Goal: Check status: Check status

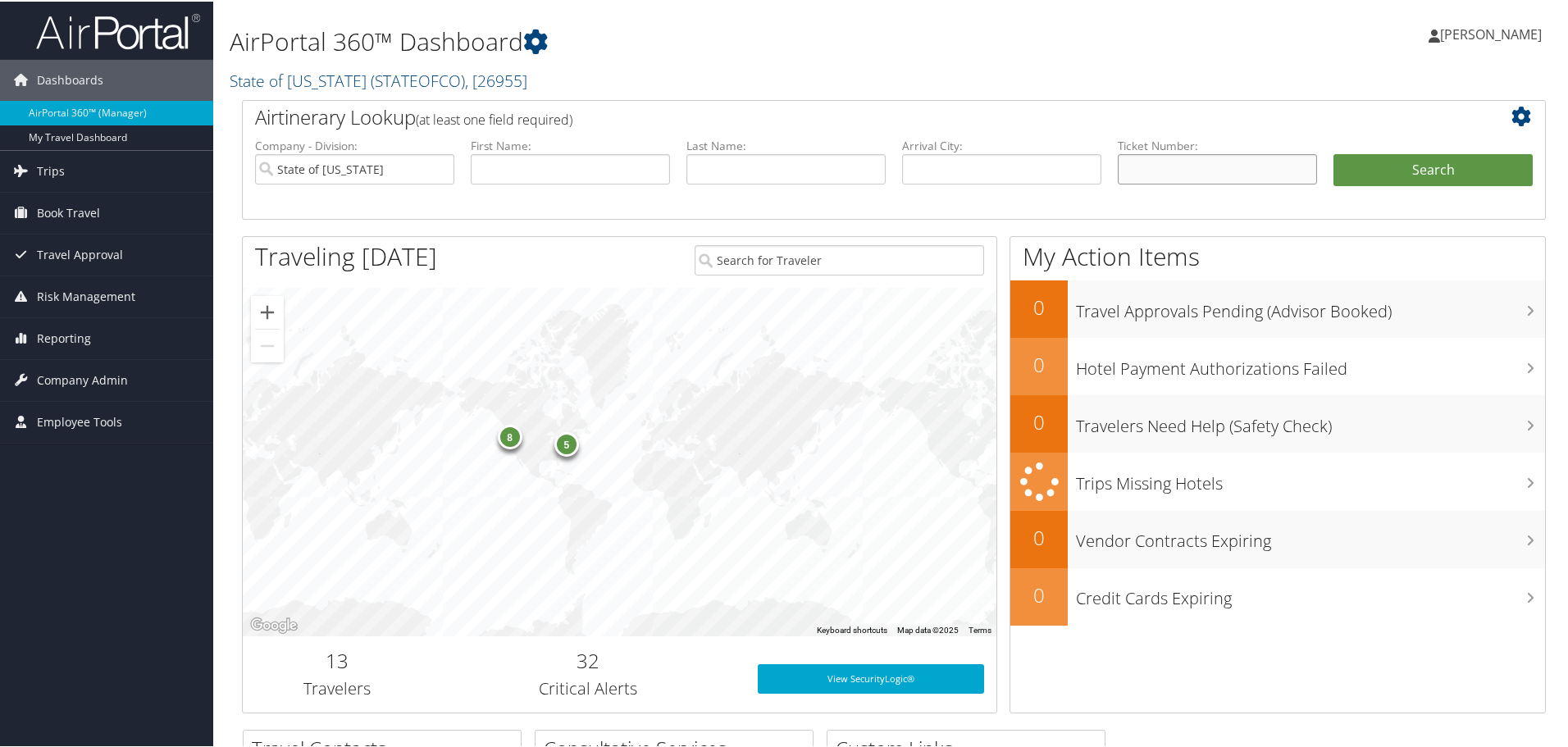
click at [1206, 160] on input "text" at bounding box center [1216, 167] width 199 height 31
paste input "0167310543248"
type input "0167310543248"
click at [1333, 153] on button "Search" at bounding box center [1432, 168] width 199 height 33
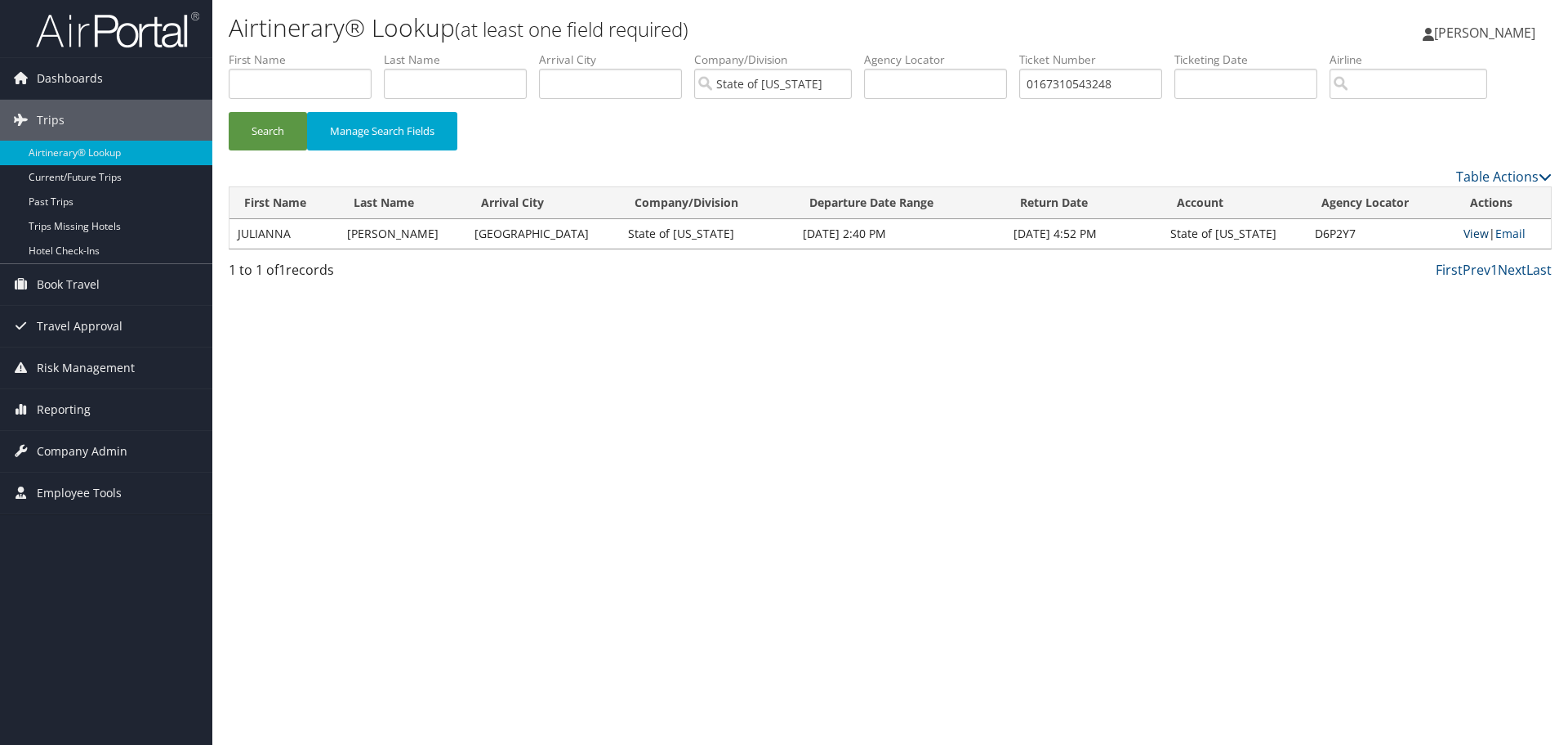
click at [1472, 230] on link "View" at bounding box center [1476, 233] width 26 height 16
click at [986, 76] on input "text" at bounding box center [935, 83] width 143 height 31
paste input "55759"
click at [229, 112] on button "Search" at bounding box center [268, 130] width 78 height 39
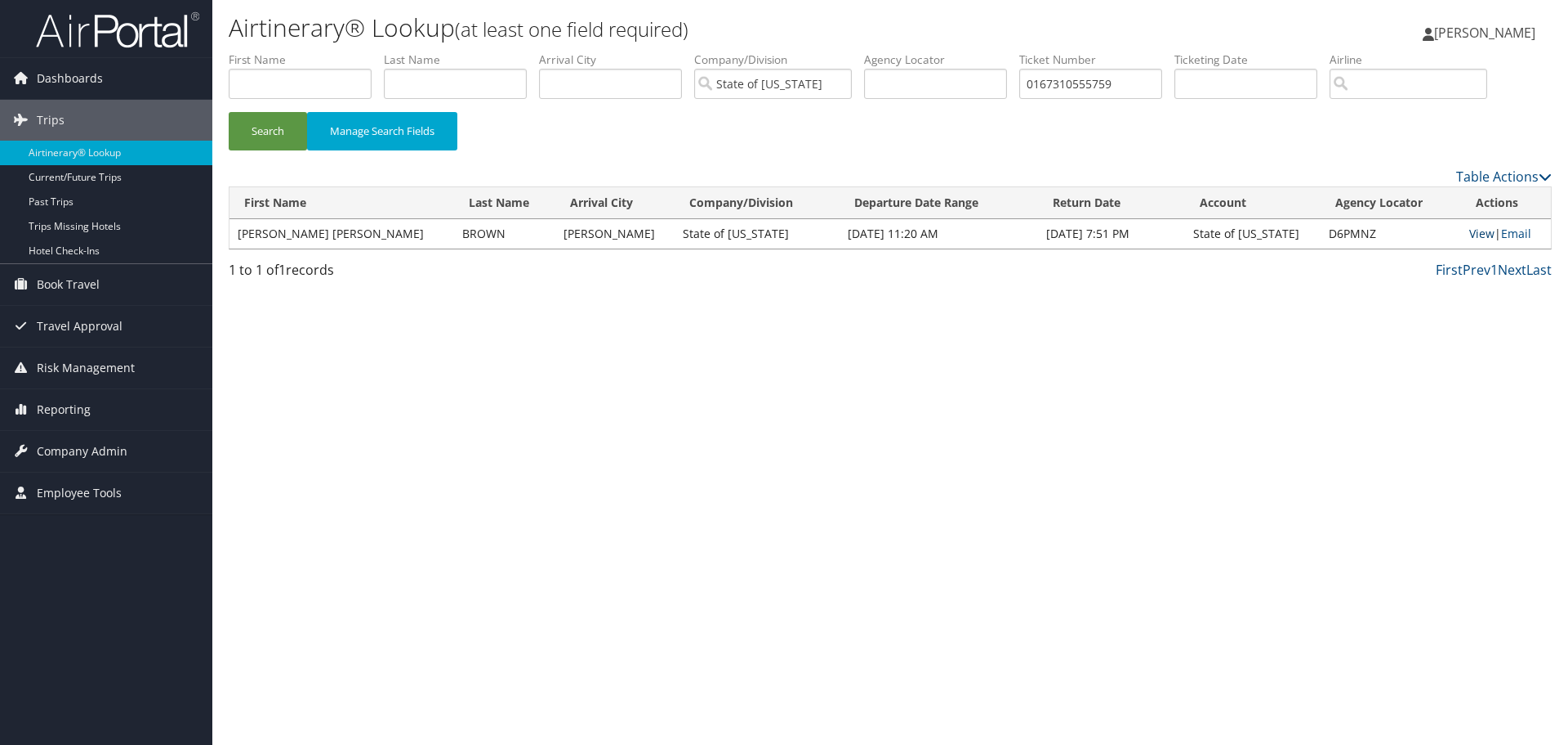
click at [1471, 234] on link "View" at bounding box center [1482, 233] width 26 height 16
click at [984, 85] on input "text" at bounding box center [935, 83] width 143 height 31
paste input "890089768944"
click at [229, 112] on button "Search" at bounding box center [268, 130] width 78 height 39
click at [1471, 238] on link "View" at bounding box center [1484, 233] width 26 height 16
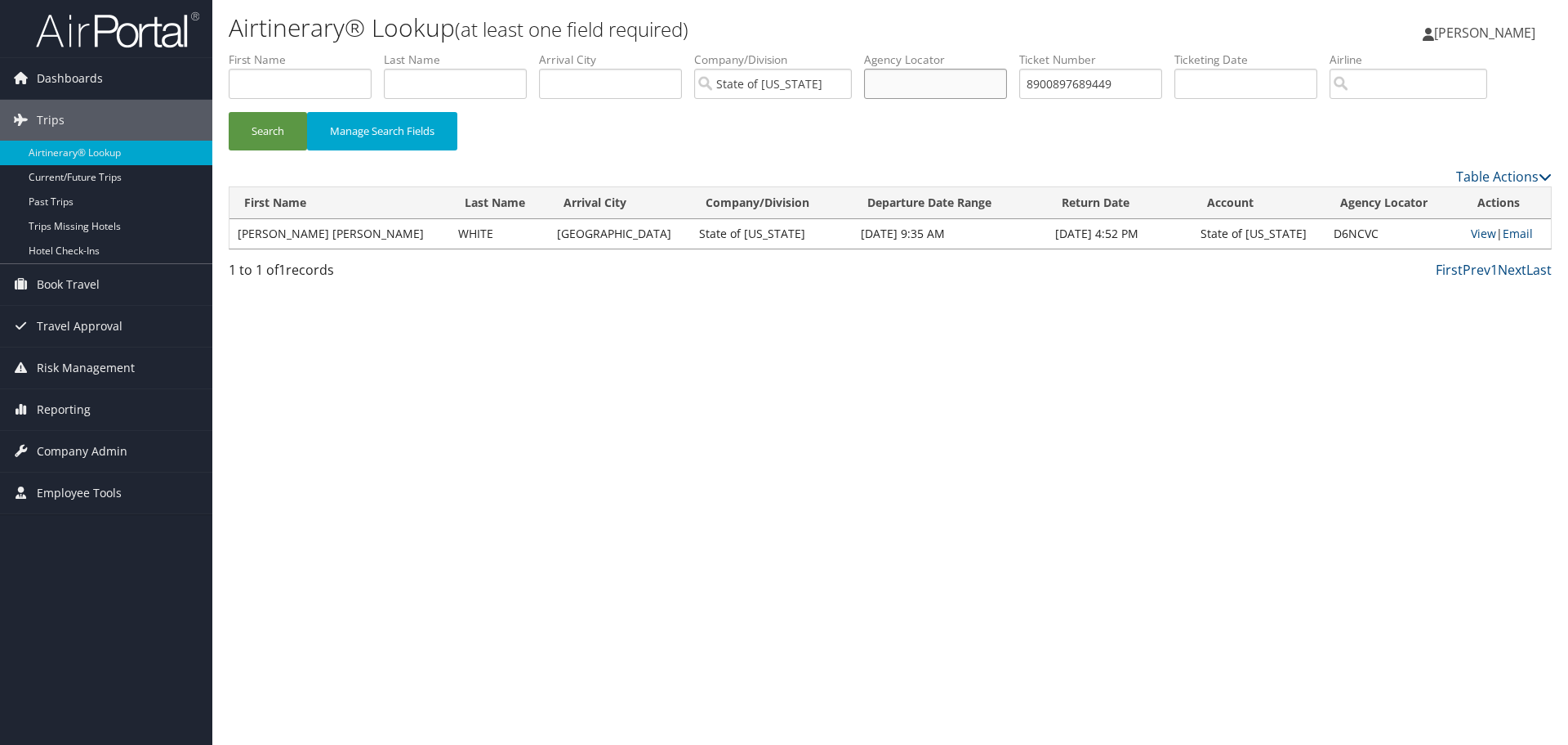
click at [978, 80] on input "text" at bounding box center [935, 83] width 143 height 31
paste input "5267310604101"
click at [229, 112] on button "Search" at bounding box center [268, 130] width 78 height 39
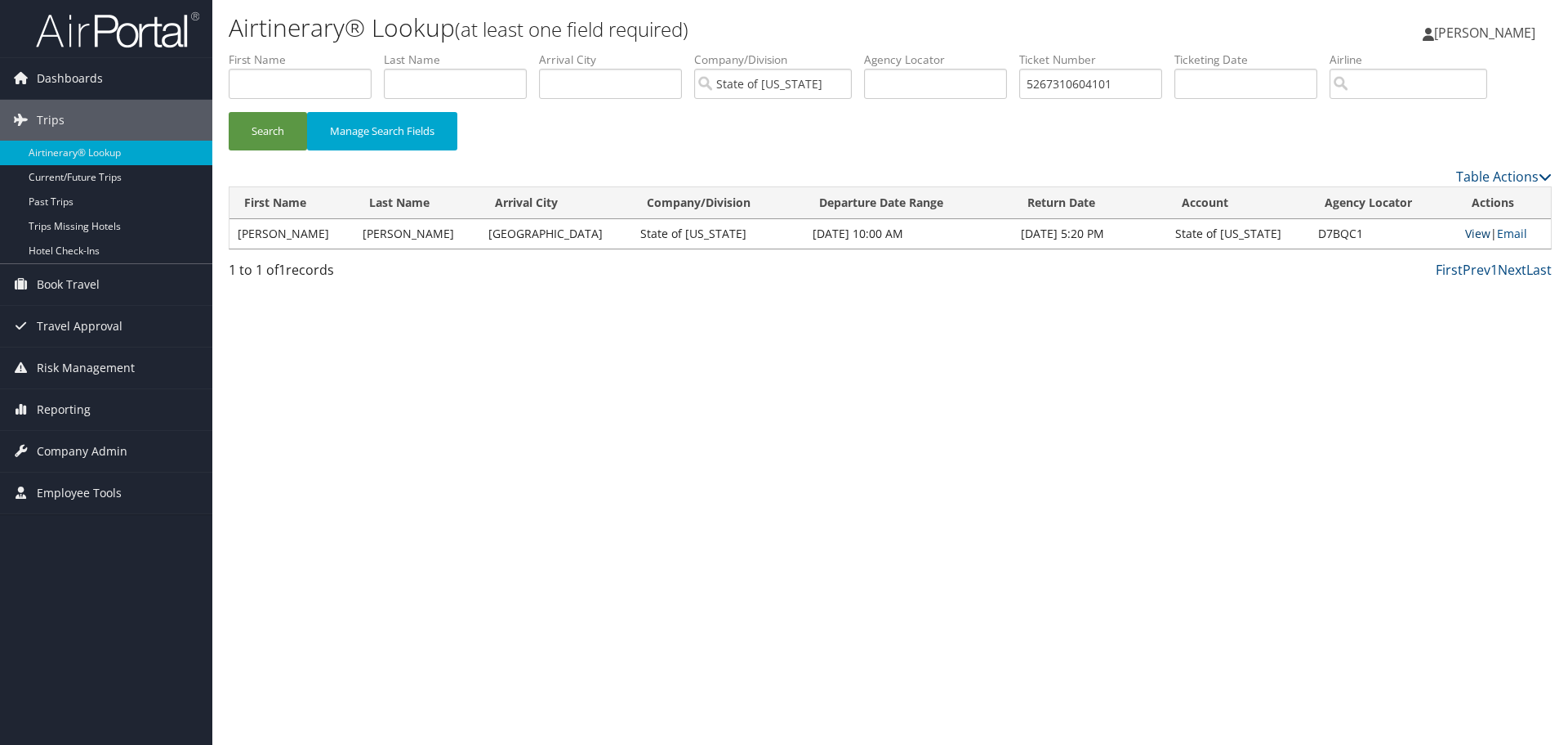
click at [1469, 233] on link "View" at bounding box center [1478, 233] width 26 height 16
click at [978, 80] on input "text" at bounding box center [935, 83] width 143 height 31
paste input "0167310604117"
click at [229, 112] on button "Search" at bounding box center [268, 130] width 78 height 39
click at [1468, 233] on link "View" at bounding box center [1476, 233] width 26 height 16
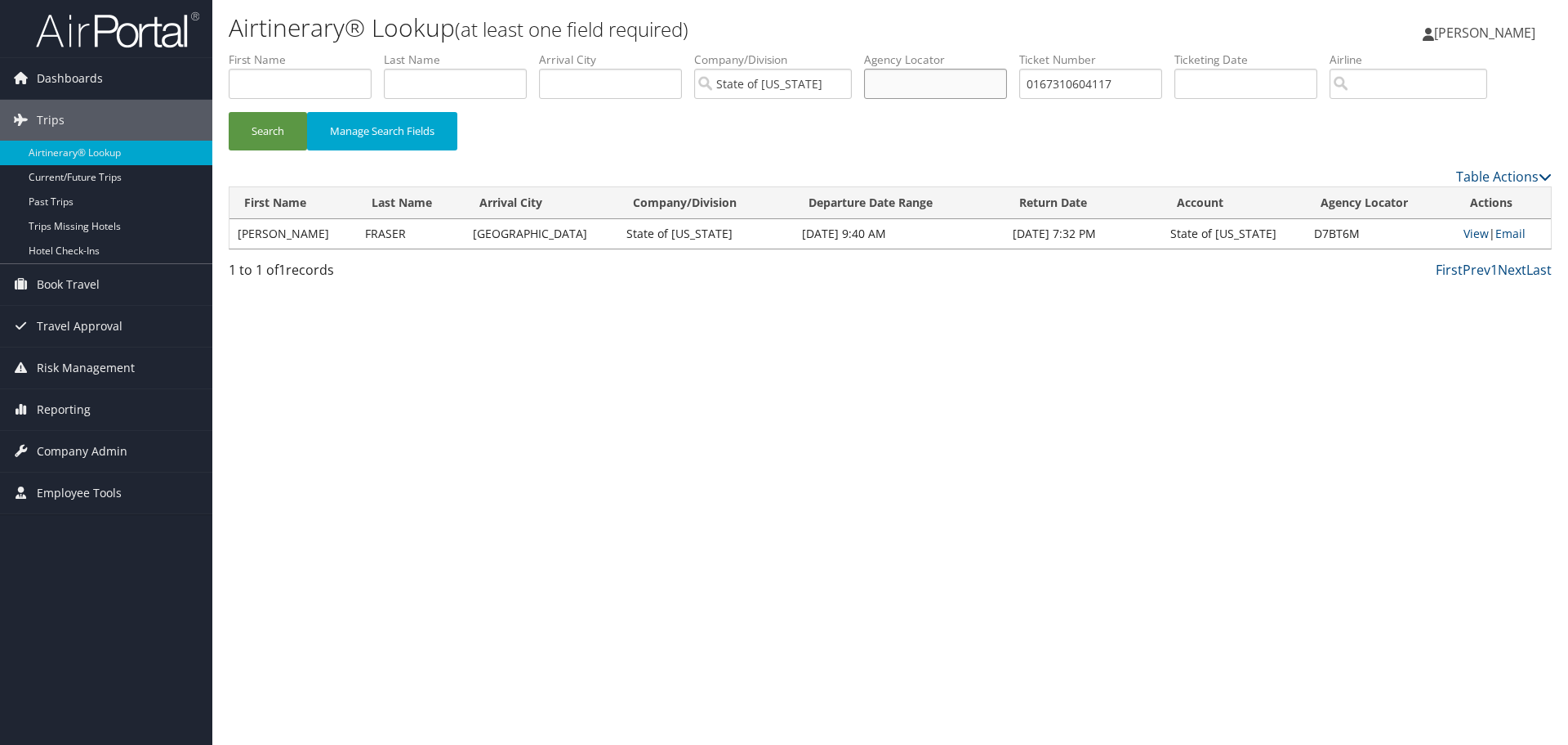
click at [984, 79] on input "text" at bounding box center [935, 83] width 143 height 31
paste input "067310611320"
click at [229, 112] on button "Search" at bounding box center [268, 130] width 78 height 39
click at [1465, 234] on link "View" at bounding box center [1478, 233] width 26 height 16
click at [974, 83] on input "text" at bounding box center [935, 83] width 143 height 31
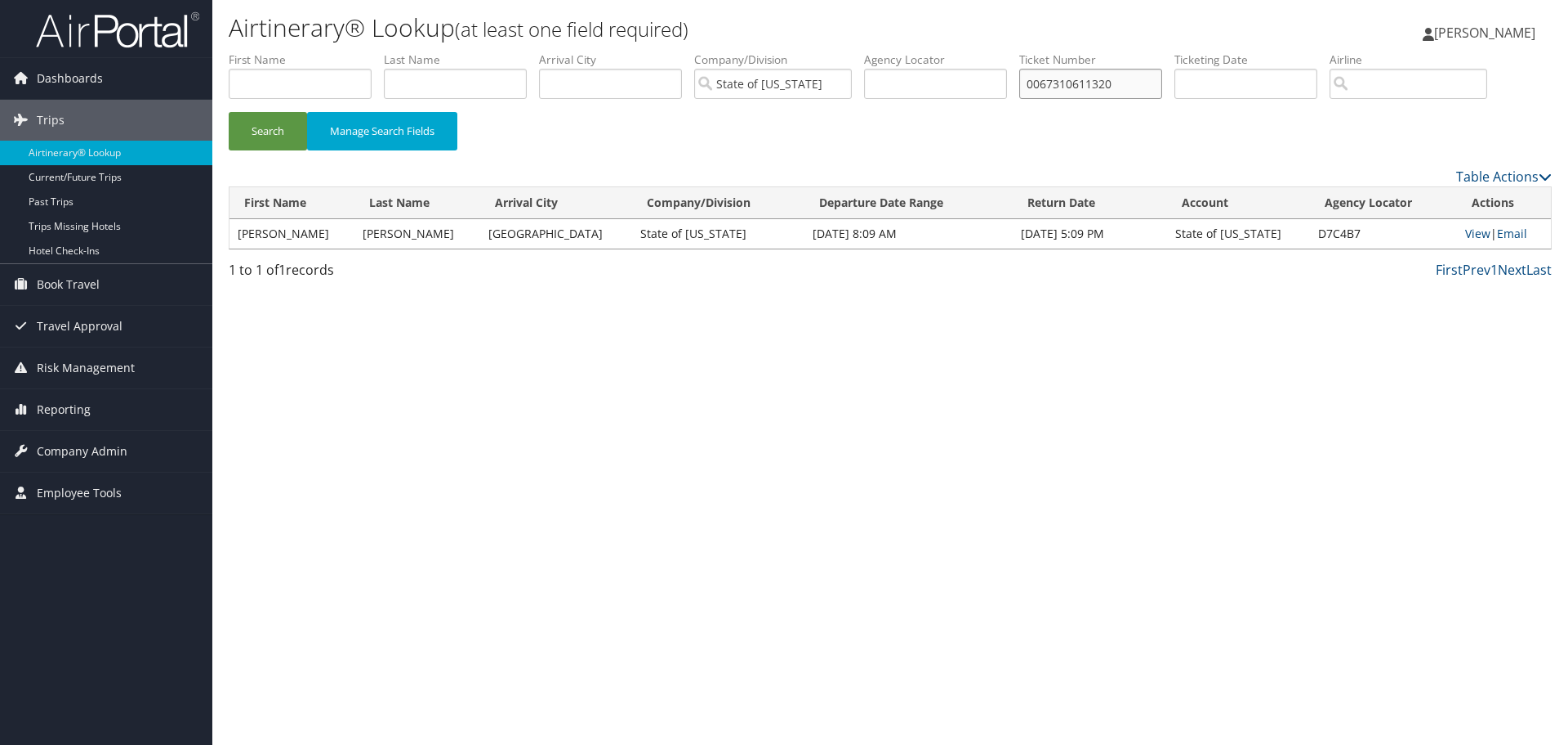
paste input "167310645498"
click at [229, 112] on button "Search" at bounding box center [268, 130] width 78 height 39
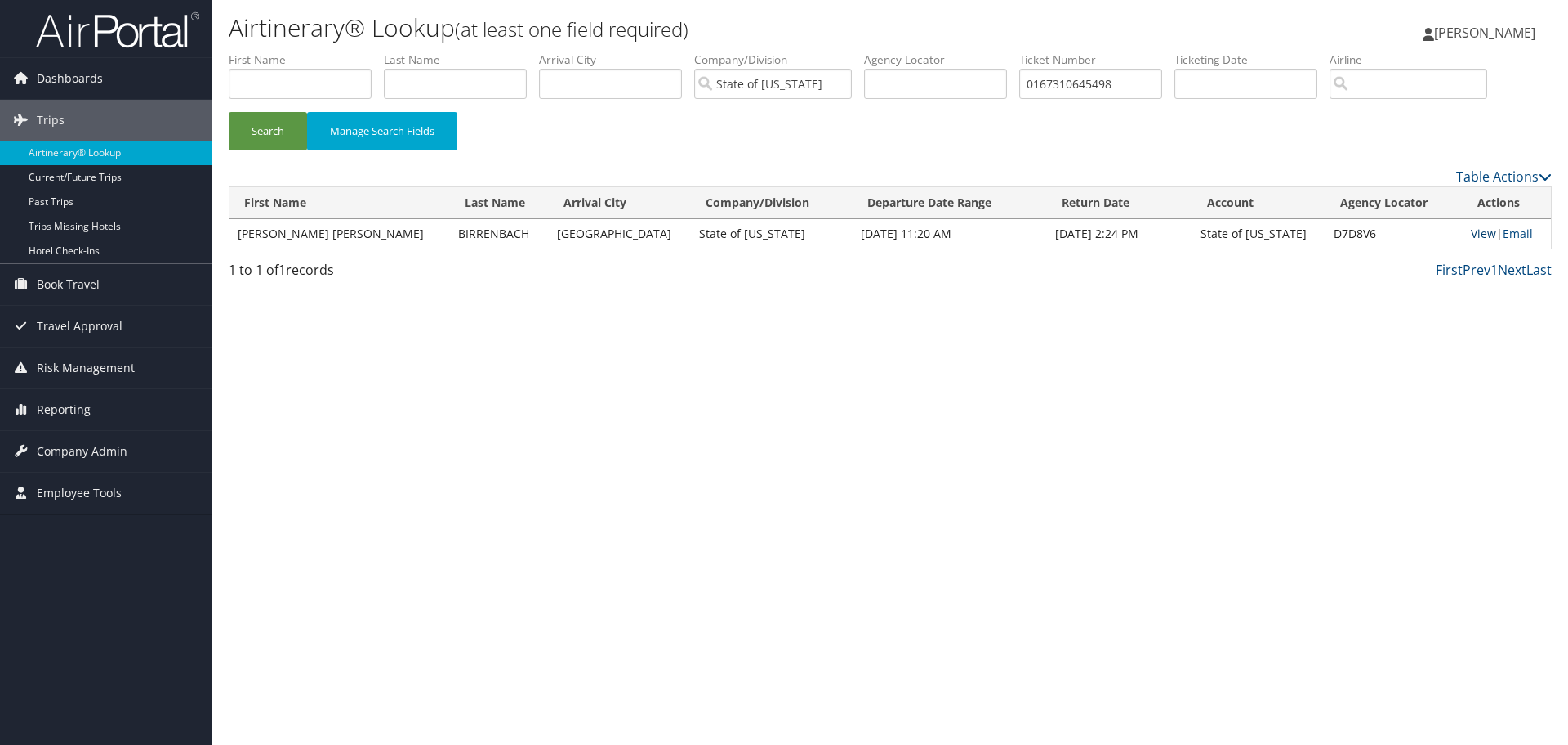
click at [1473, 232] on link "View" at bounding box center [1484, 233] width 26 height 16
click at [968, 78] on input "text" at bounding box center [935, 83] width 143 height 31
paste input "067237144146"
click at [229, 112] on button "Search" at bounding box center [268, 130] width 78 height 39
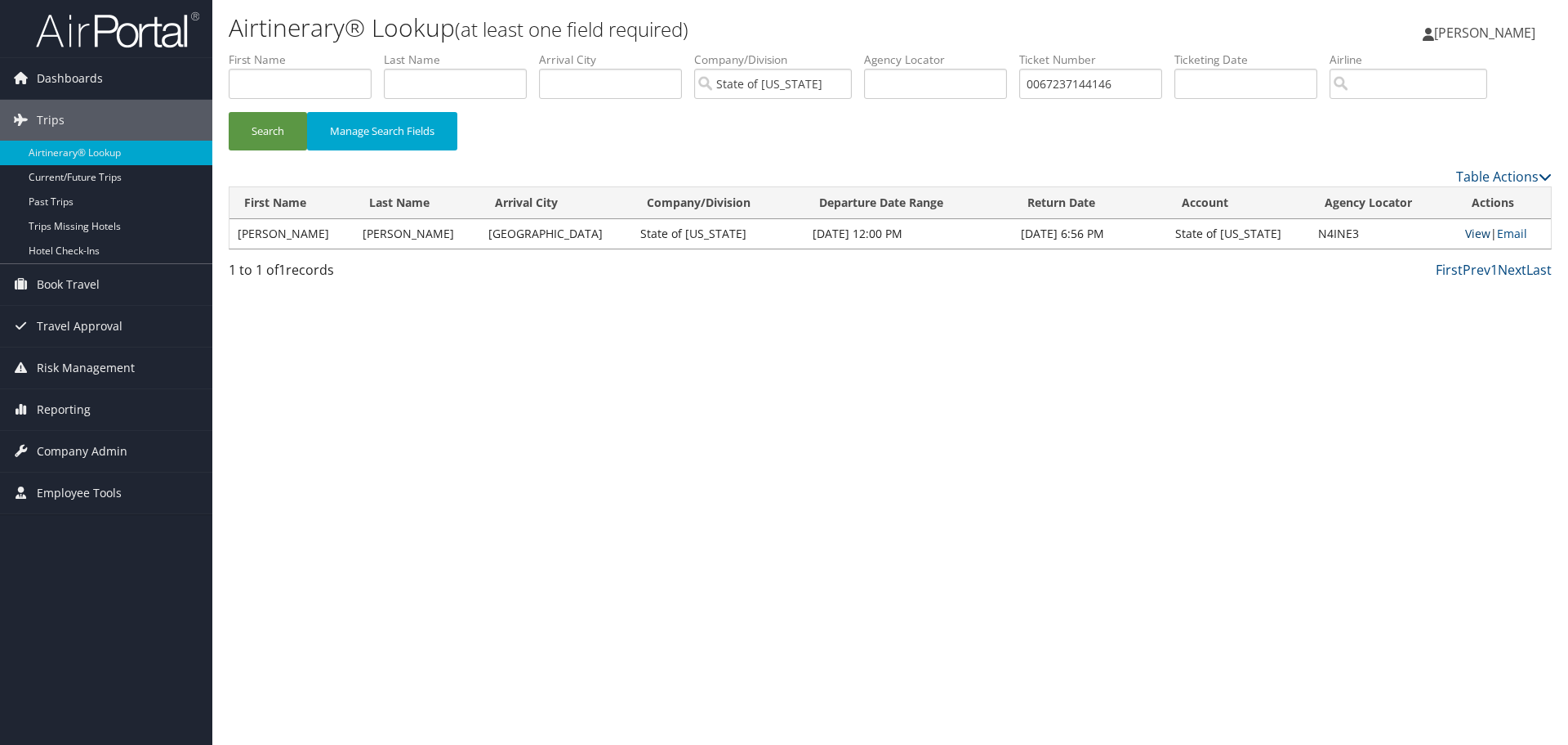
click at [1465, 232] on link "View" at bounding box center [1478, 233] width 26 height 16
click at [979, 82] on input "text" at bounding box center [935, 83] width 143 height 31
paste input "8900897726757"
click at [229, 112] on button "Search" at bounding box center [268, 130] width 78 height 39
click at [1475, 234] on link "View" at bounding box center [1480, 233] width 26 height 16
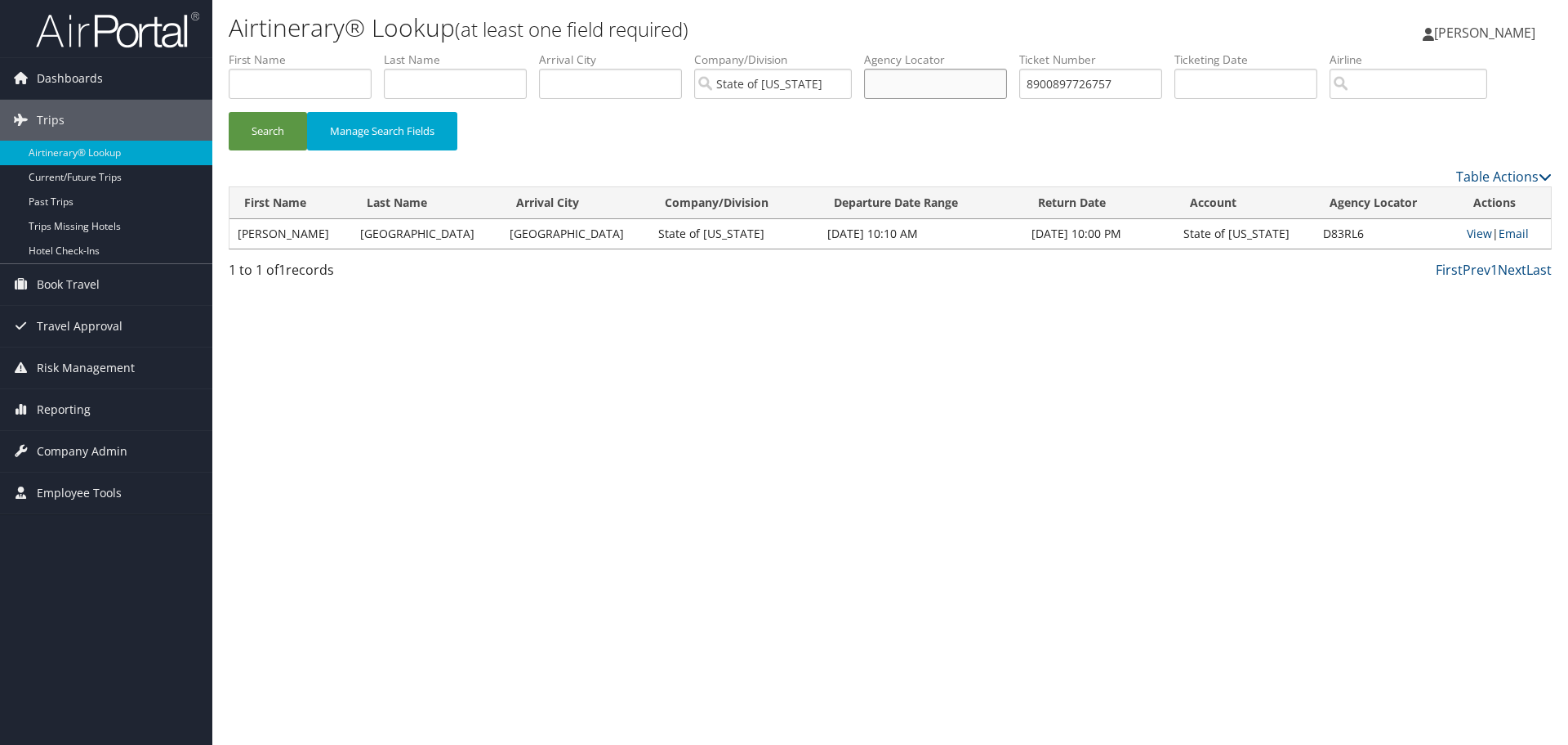
click at [970, 87] on input "text" at bounding box center [935, 83] width 143 height 31
paste input "5267310817926"
type input "5267310817926"
click at [229, 112] on button "Search" at bounding box center [268, 130] width 78 height 39
click at [1468, 236] on link "View" at bounding box center [1478, 233] width 26 height 16
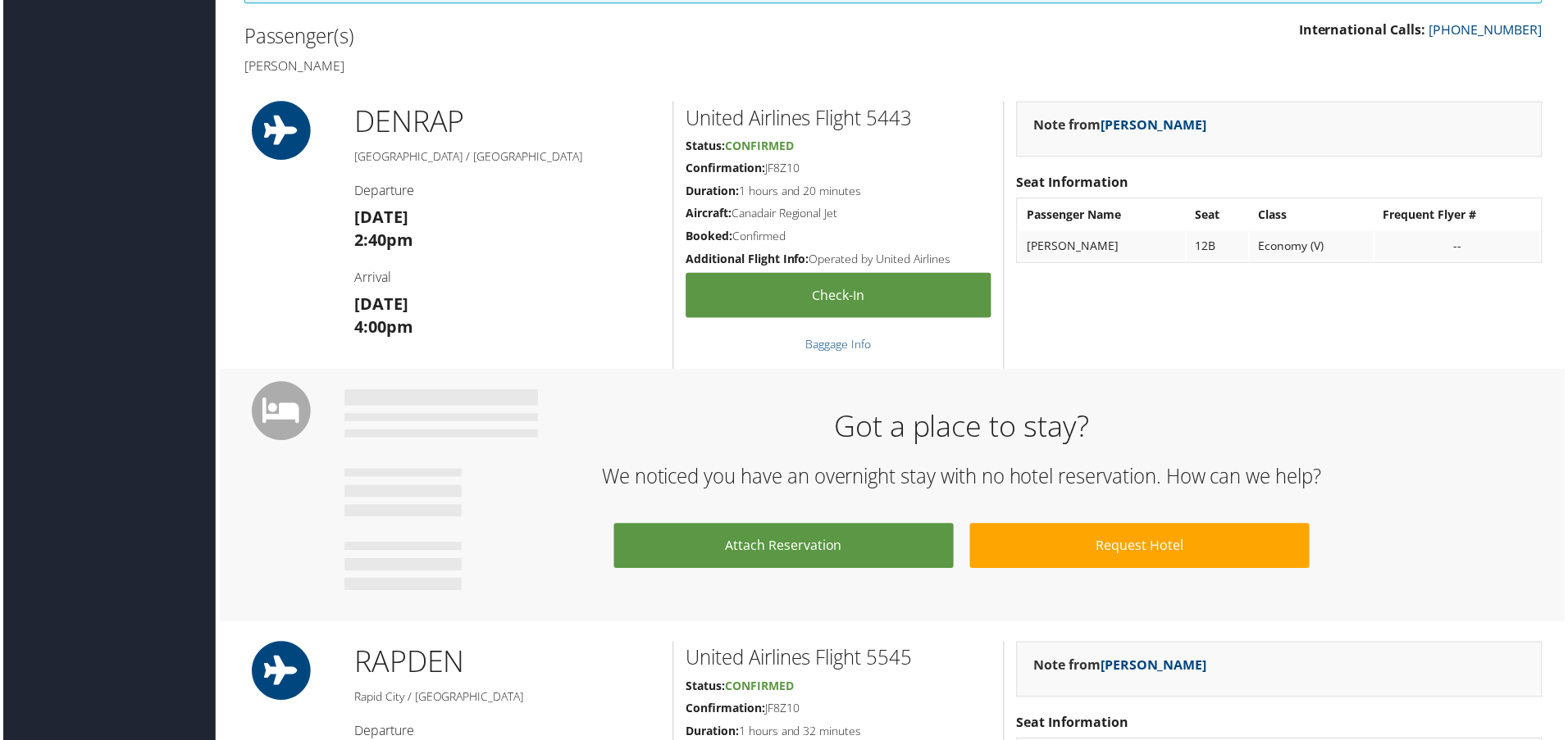
scroll to position [517, 0]
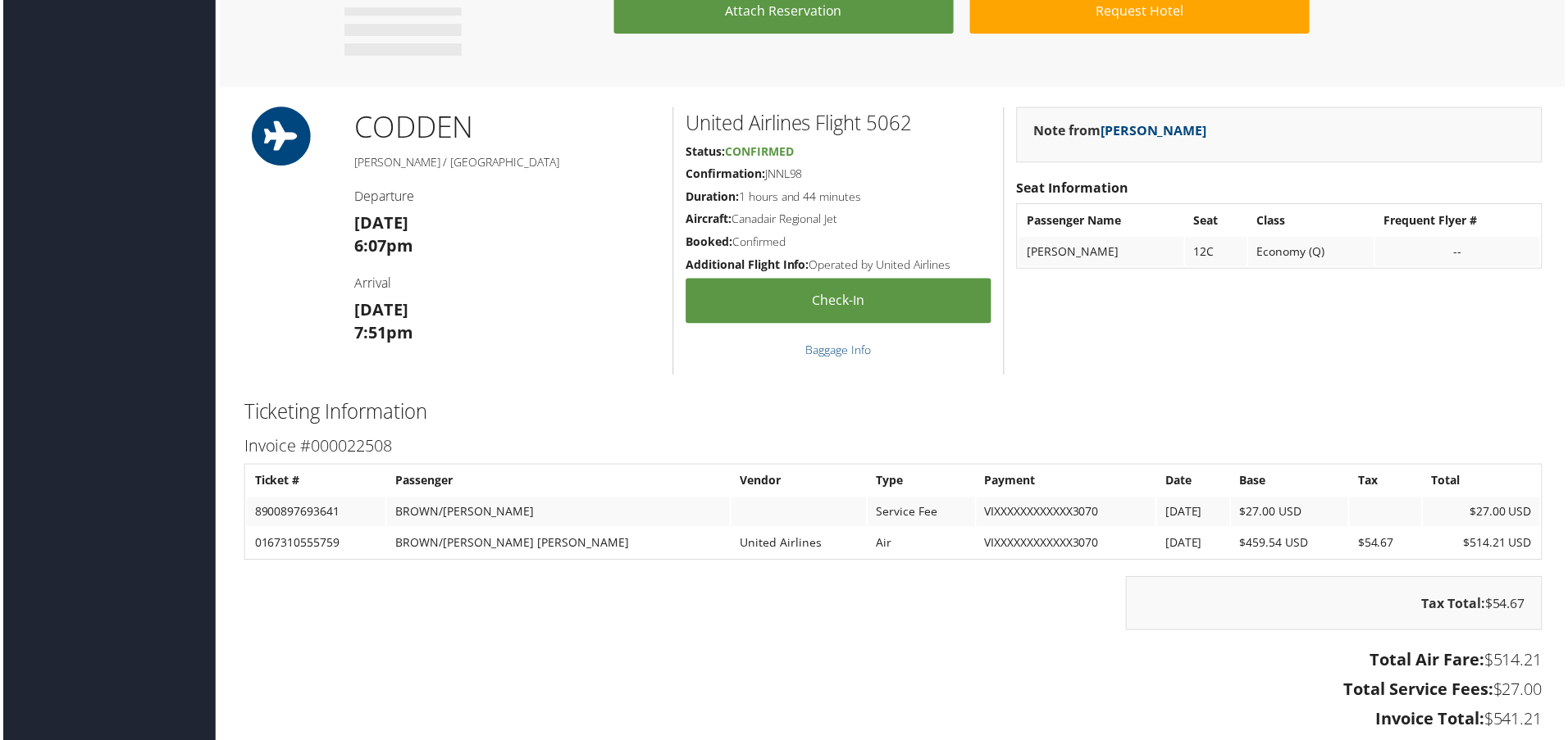
scroll to position [1121, 0]
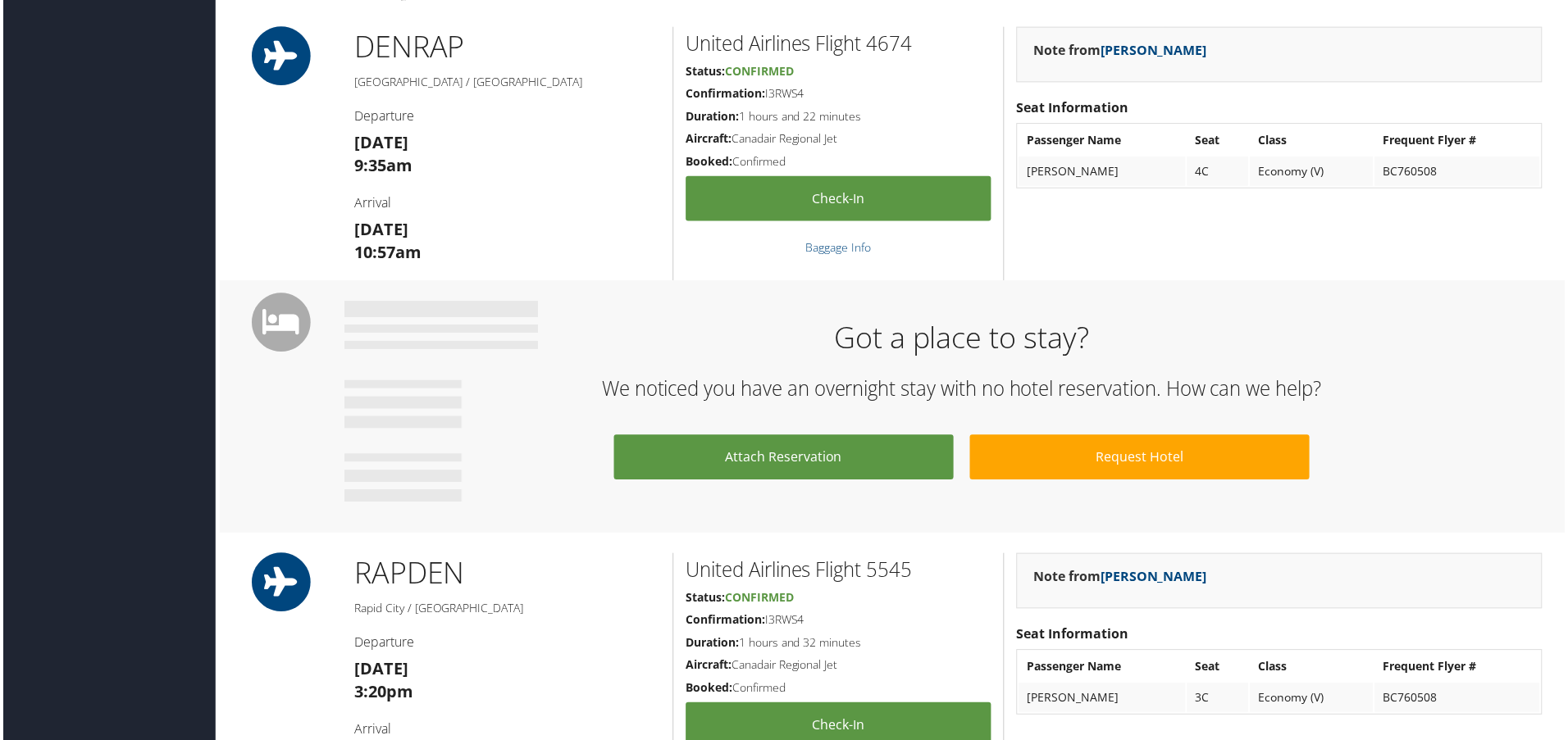
scroll to position [574, 0]
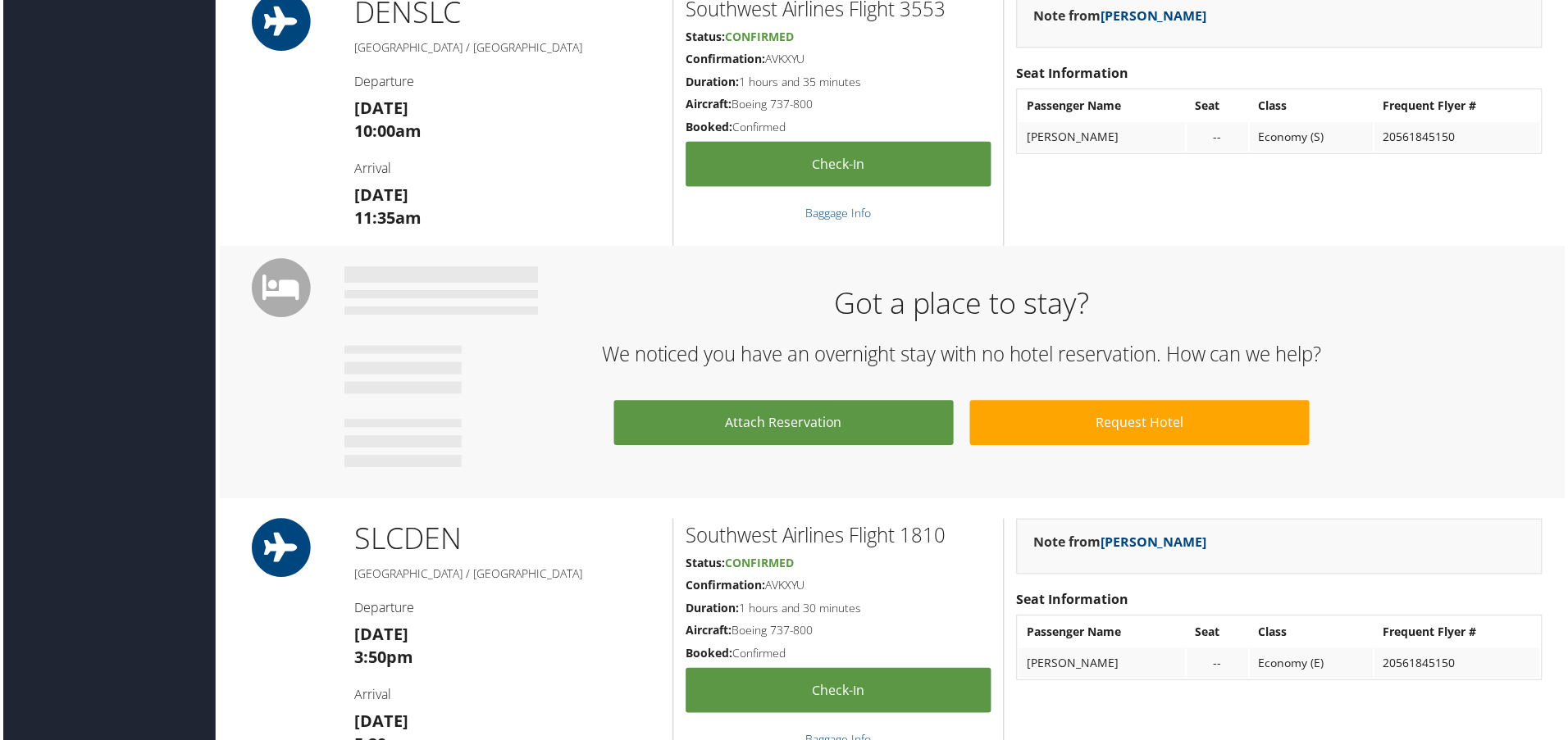
scroll to position [628, 0]
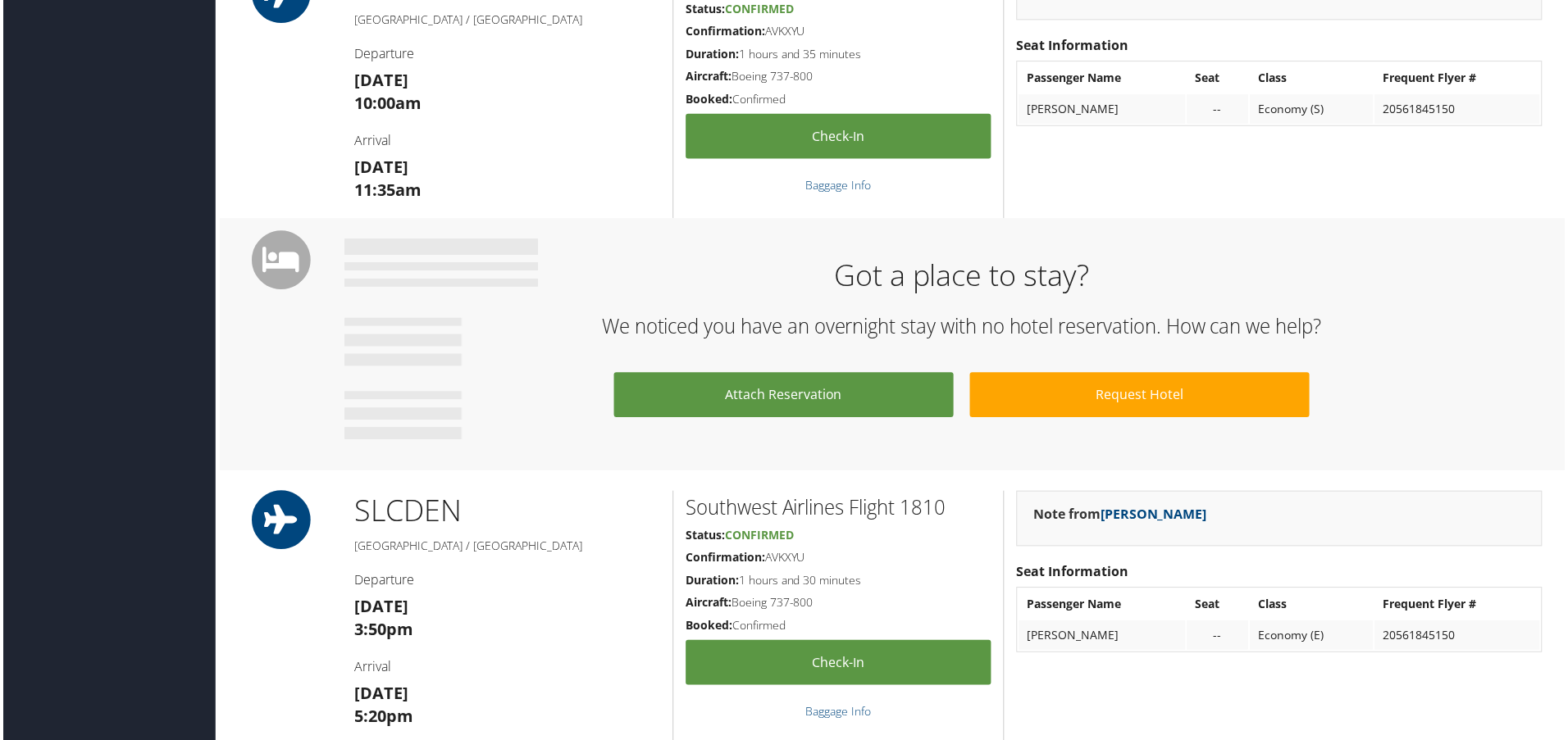
click at [1165, 142] on div "Note from [PERSON_NAME] Seat Information Passenger Name Seat Class Frequent Fly…" at bounding box center [1281, 91] width 553 height 255
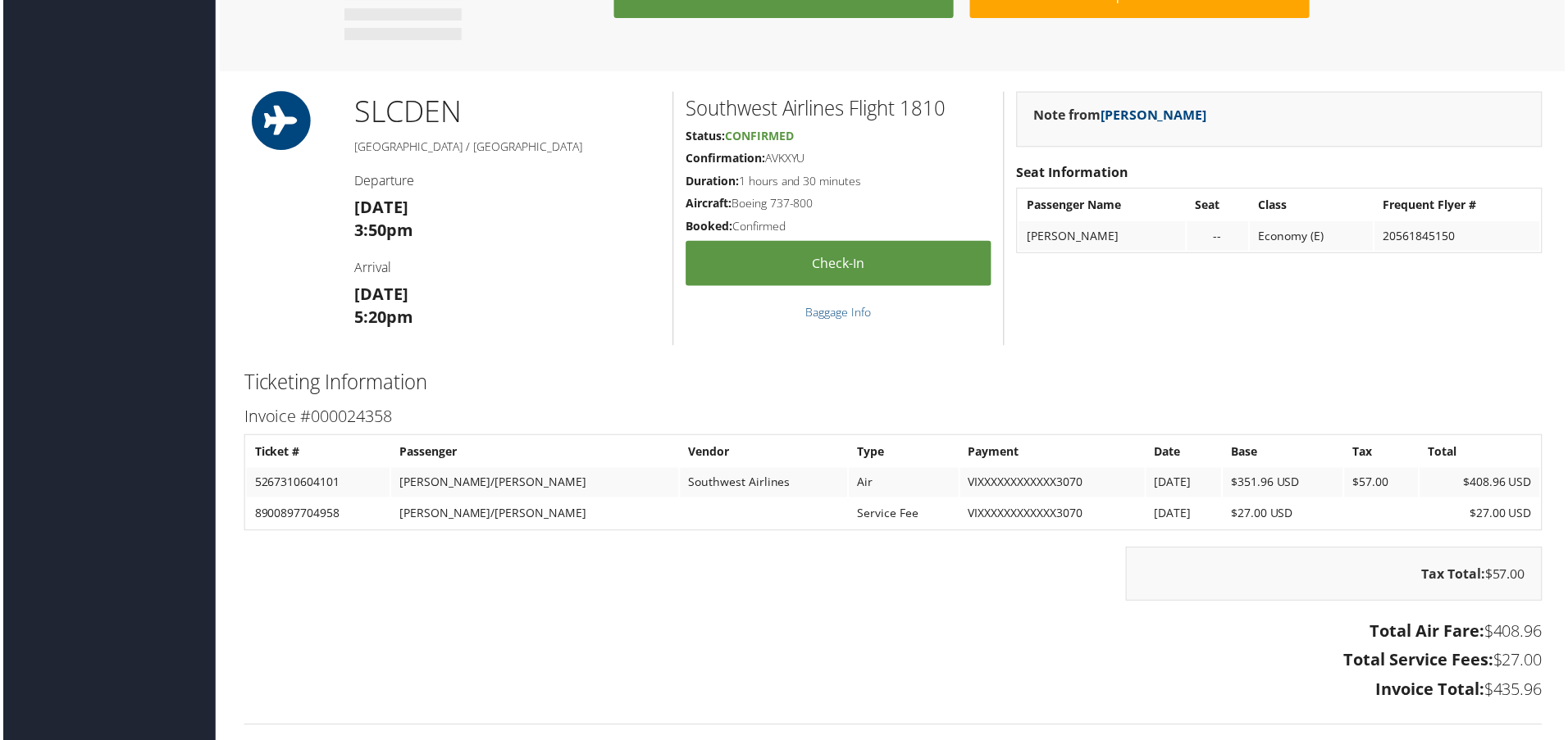
scroll to position [1284, 0]
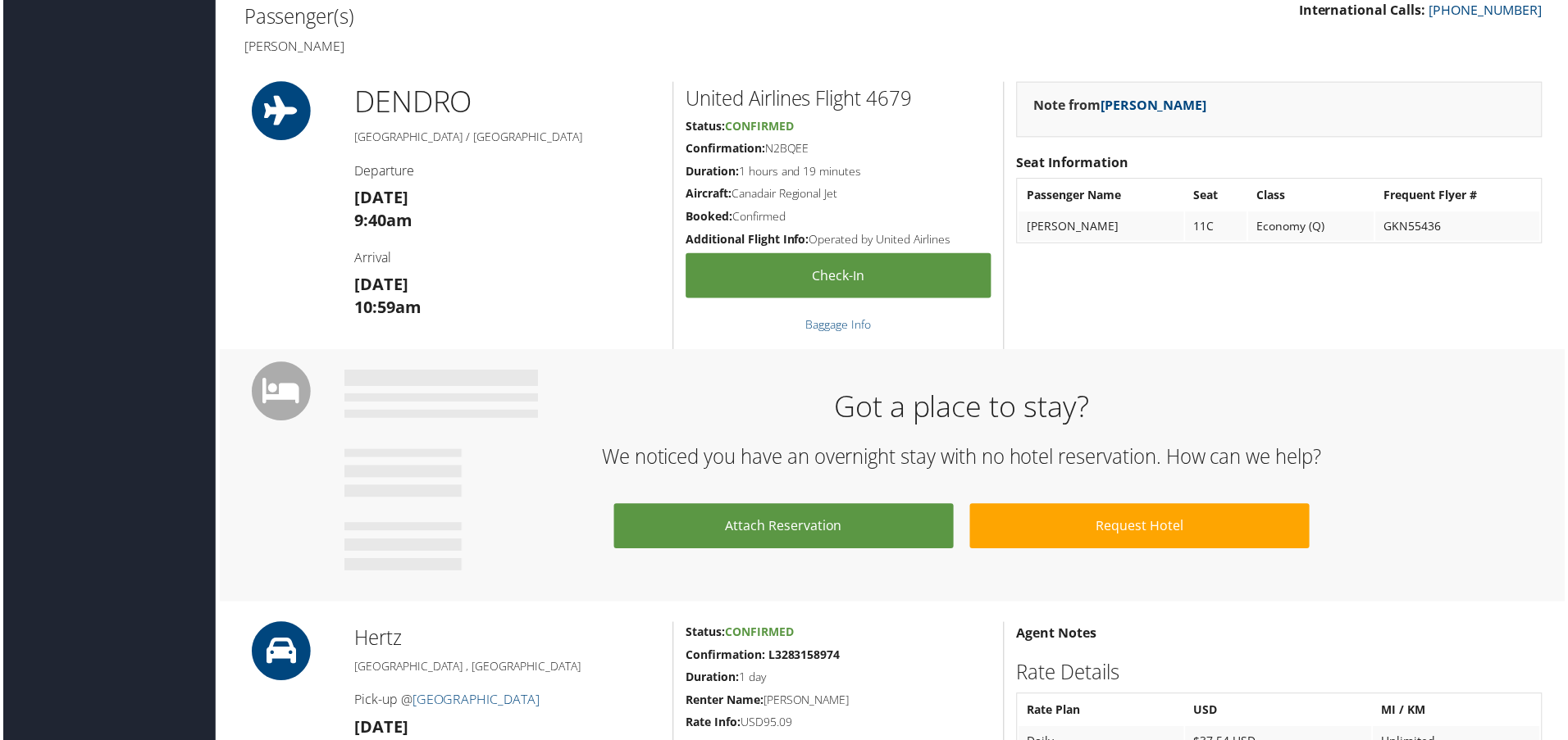
scroll to position [535, 0]
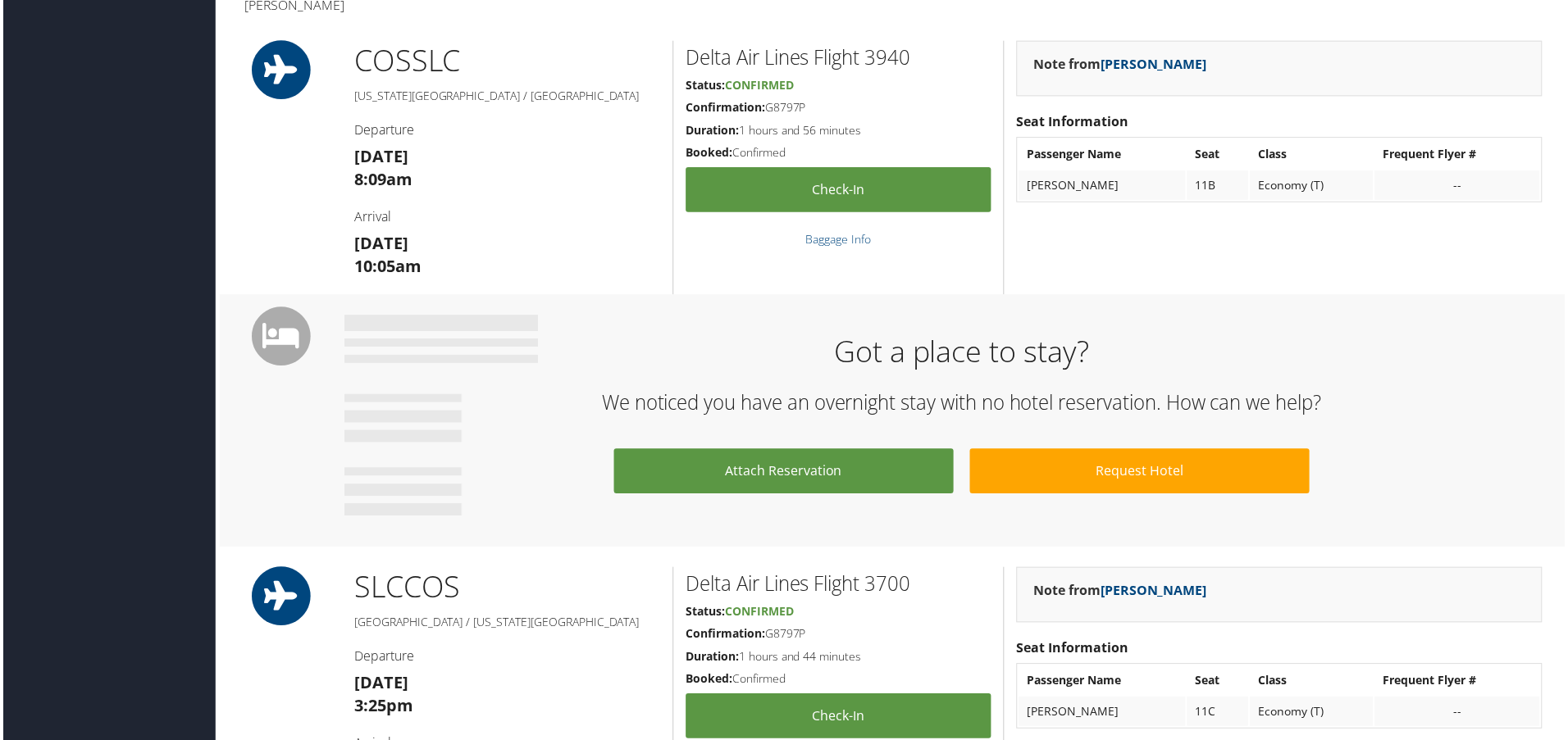
scroll to position [548, 0]
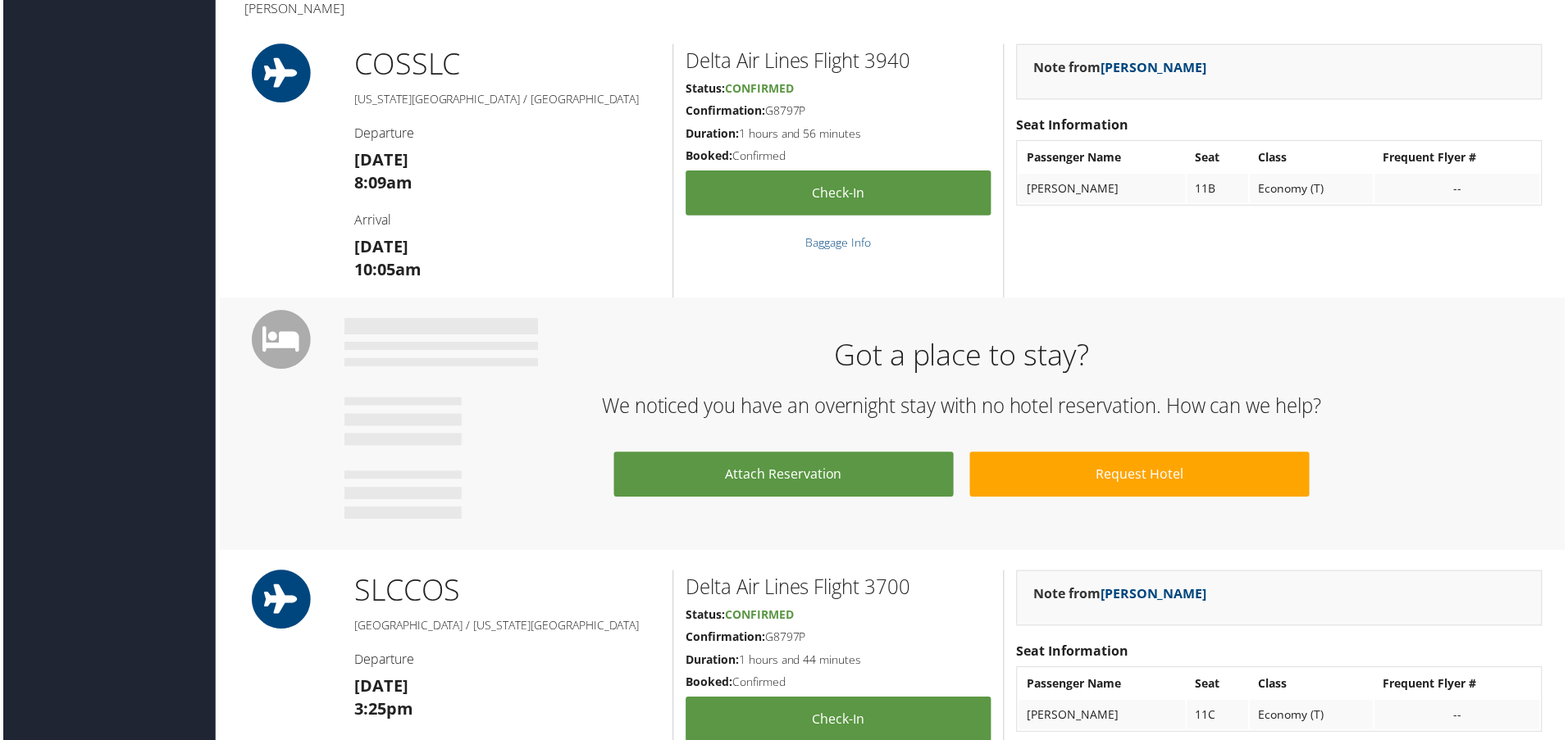
click at [562, 83] on h1 "COS SLC" at bounding box center [506, 64] width 307 height 41
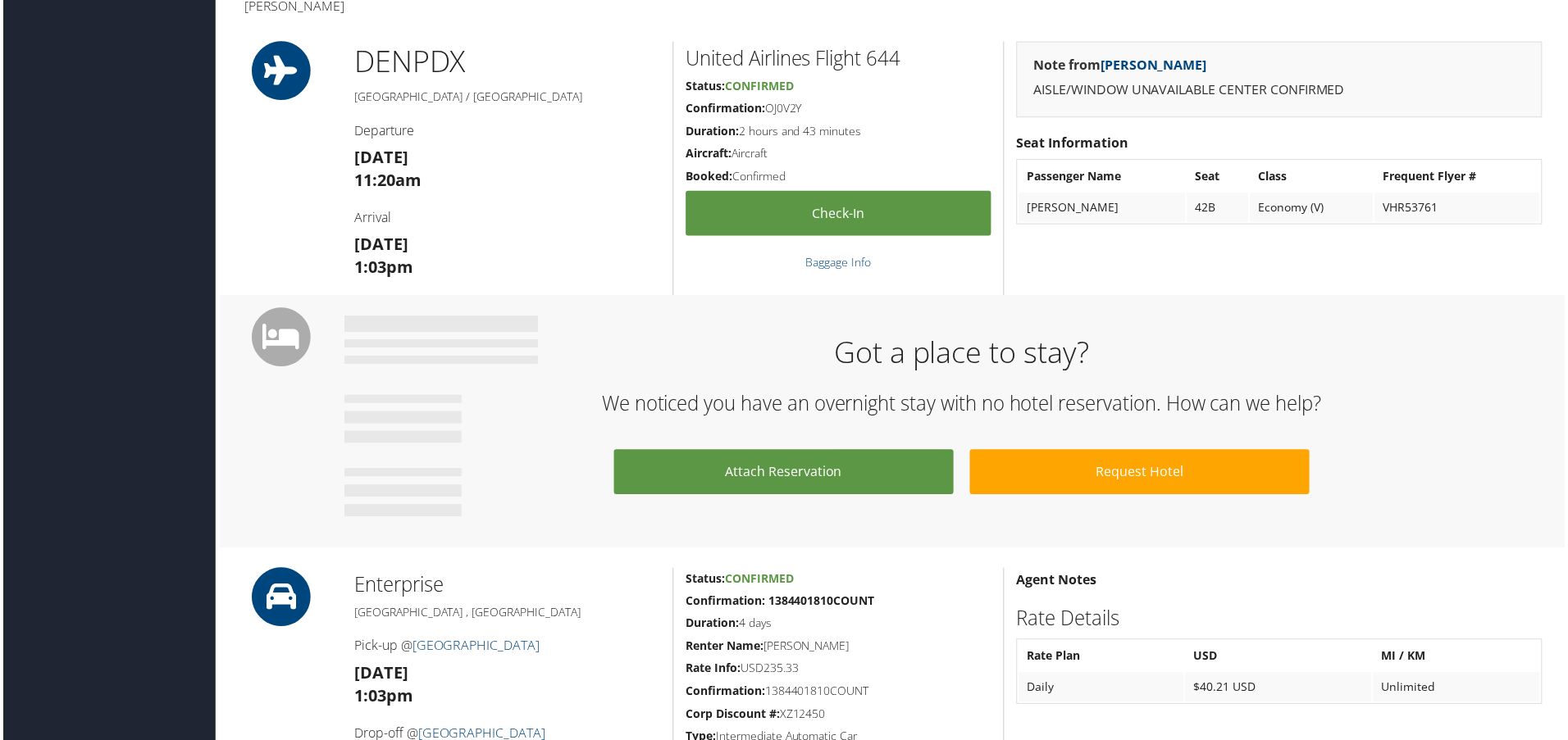
scroll to position [548, 0]
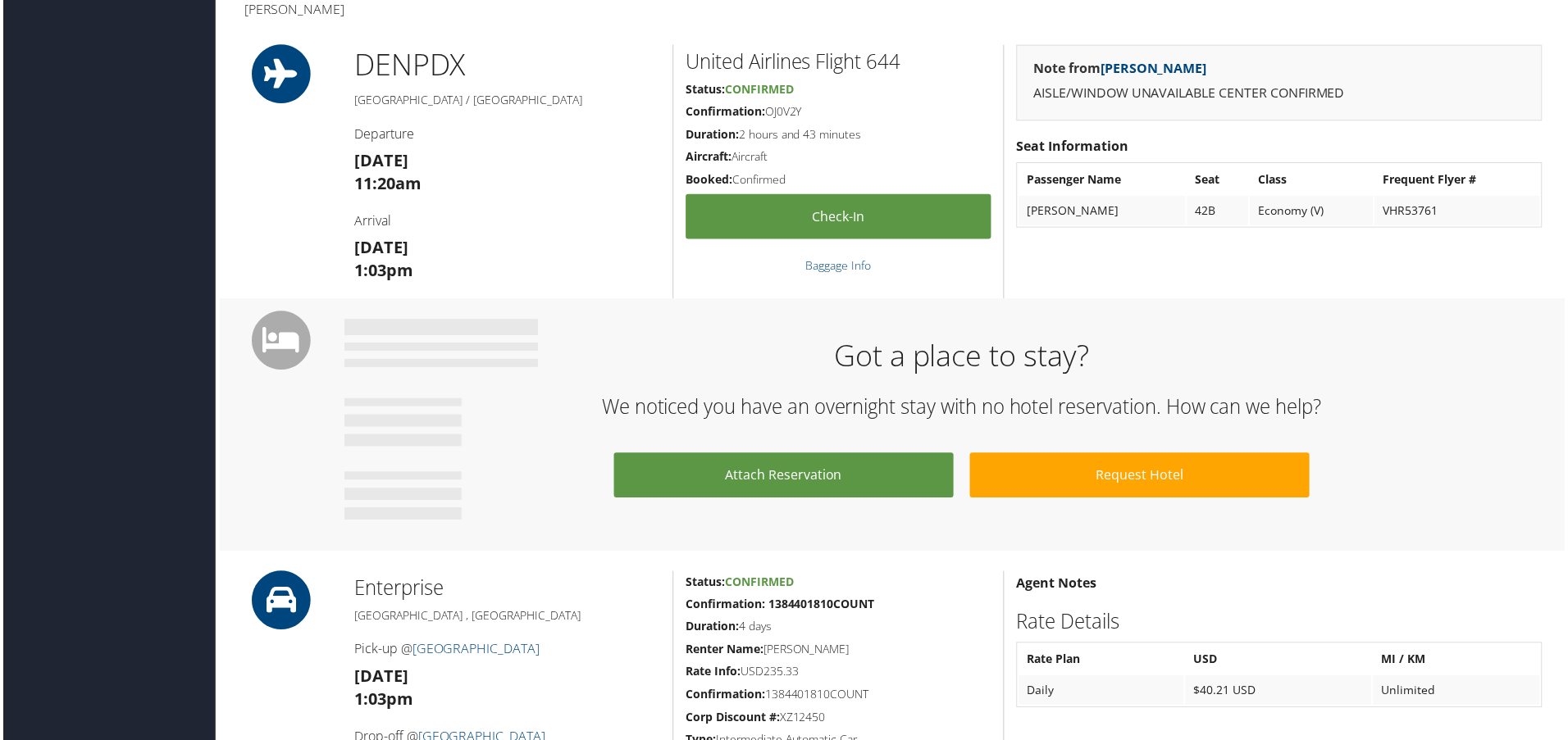
click at [584, 83] on h1 "DEN PDX" at bounding box center [506, 64] width 307 height 41
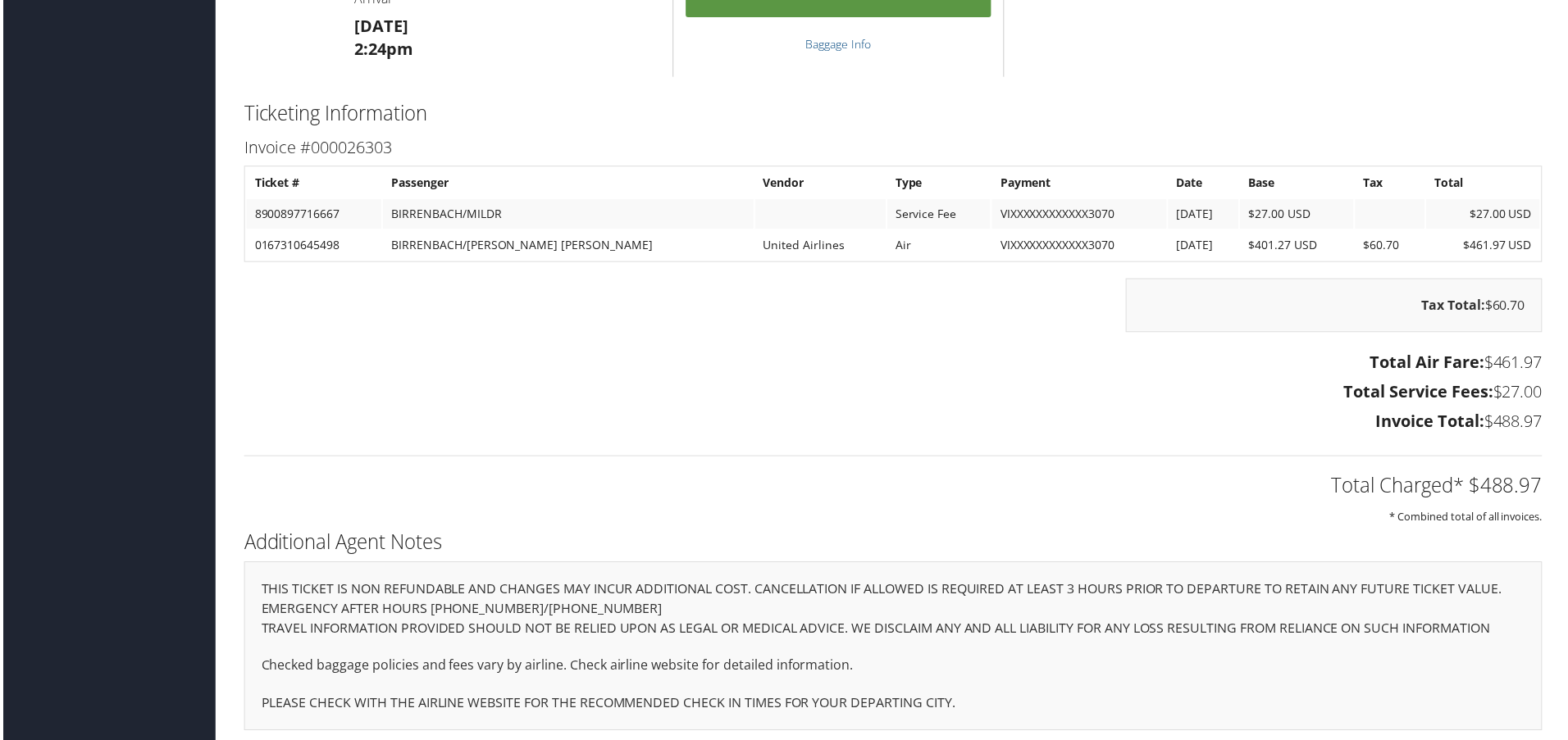
scroll to position [1572, 0]
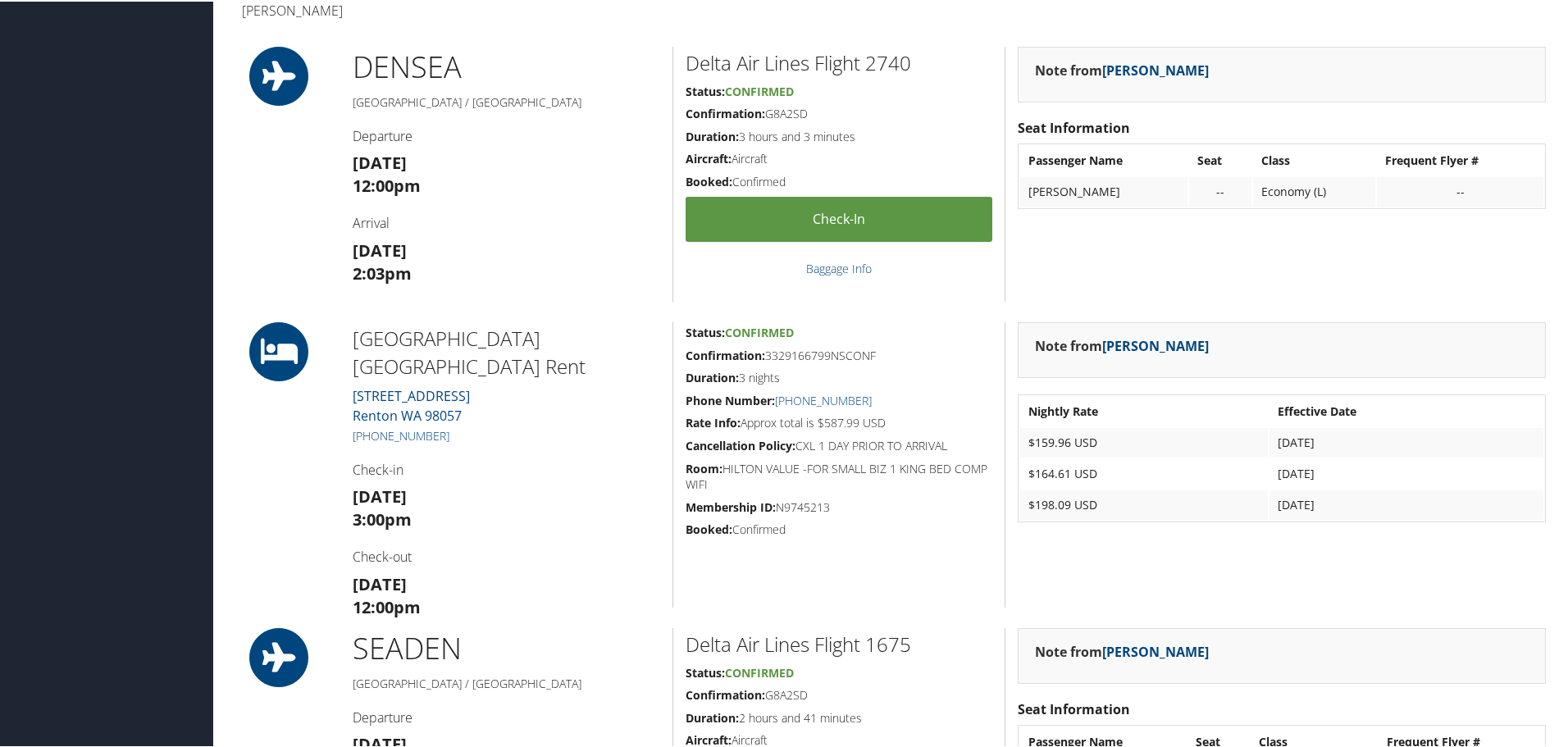
scroll to position [544, 0]
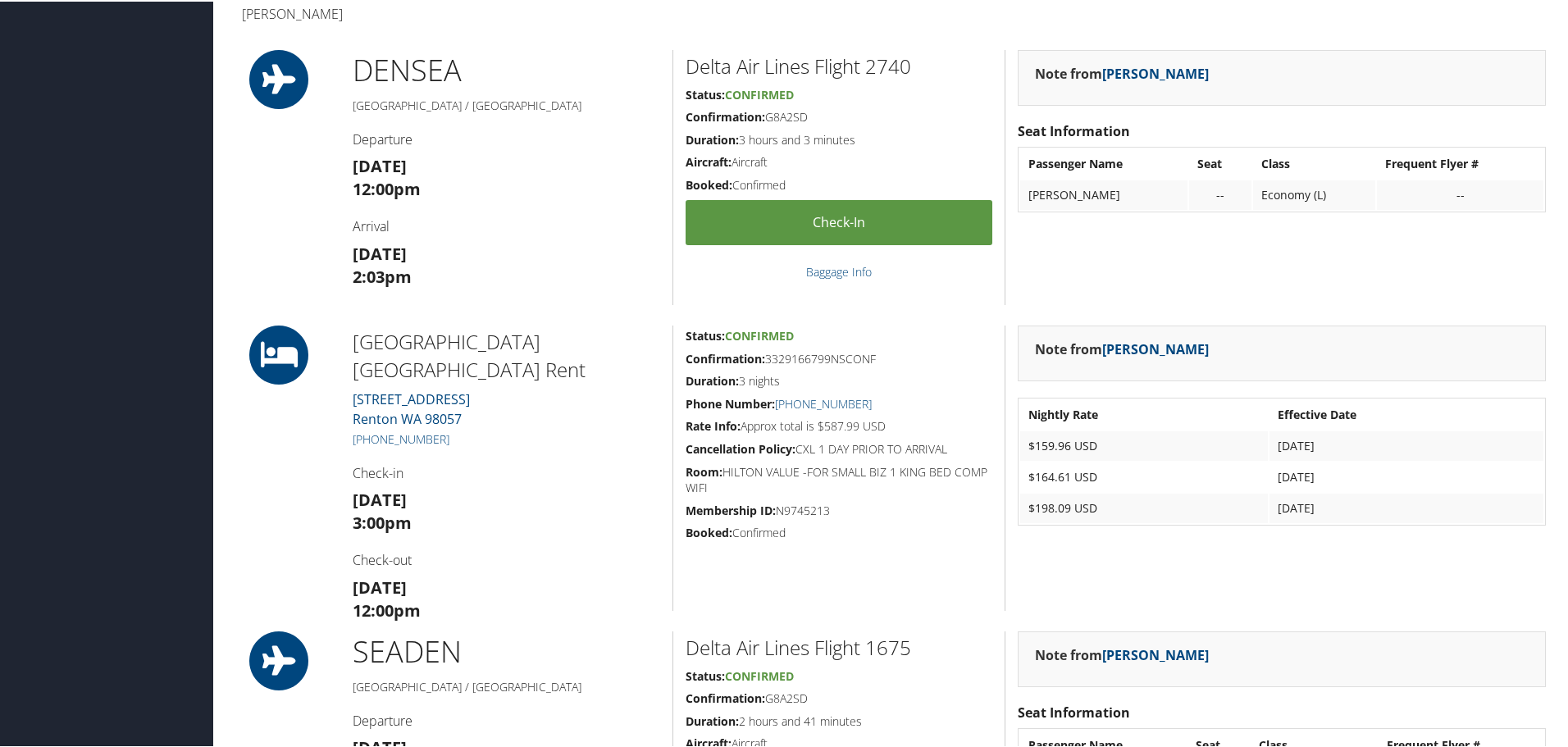
click at [579, 99] on h5 "Denver / Seattle" at bounding box center [506, 104] width 307 height 17
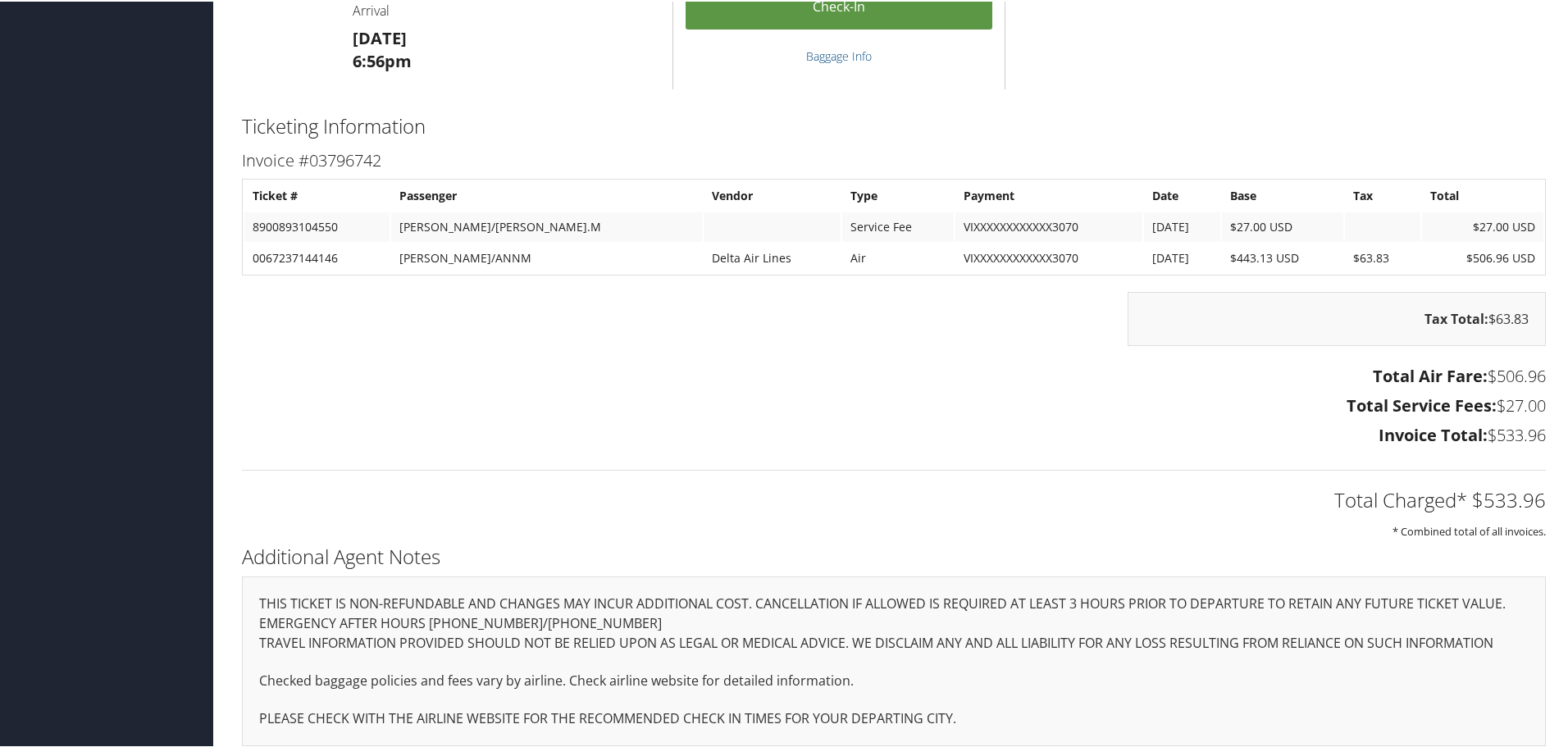
scroll to position [1354, 0]
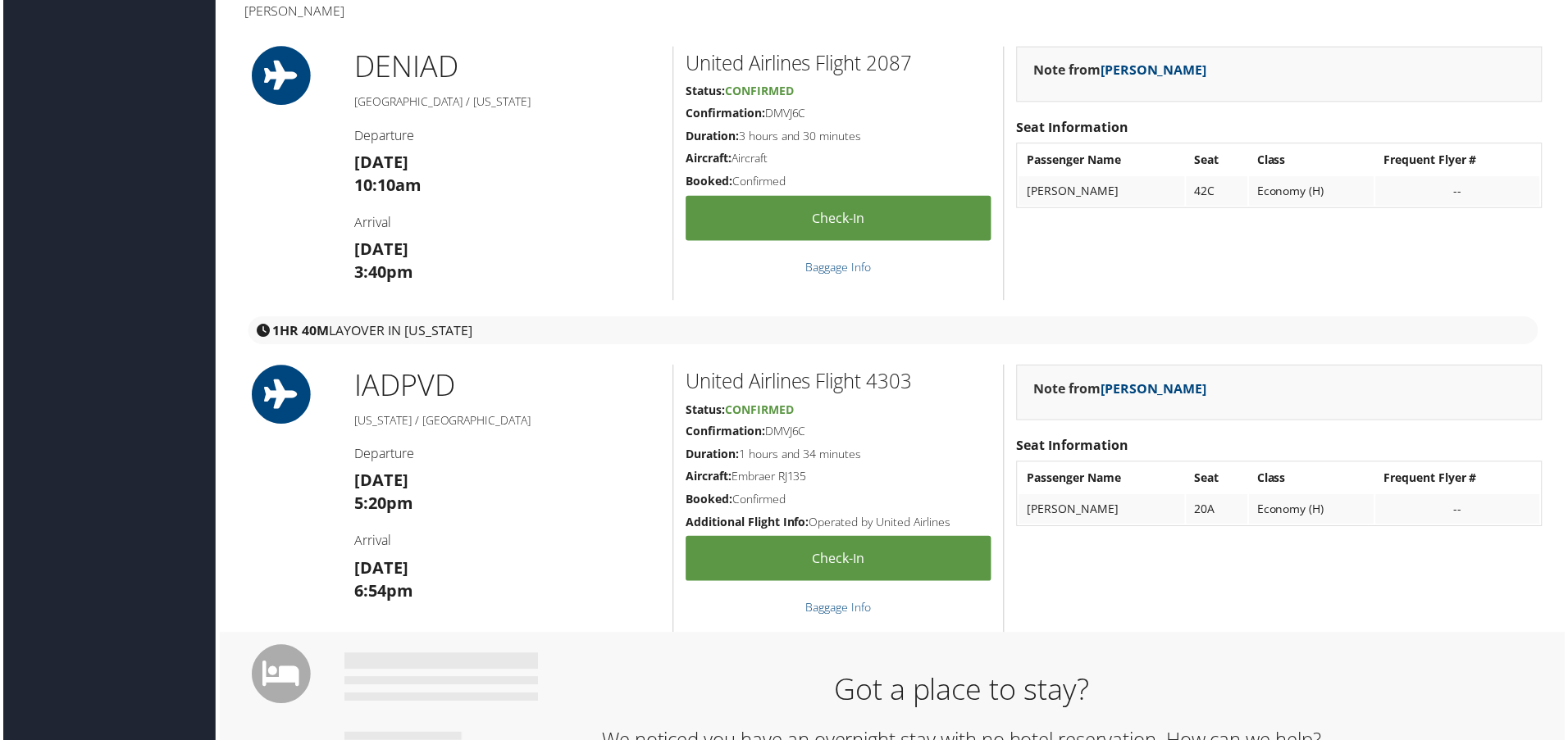
scroll to position [549, 0]
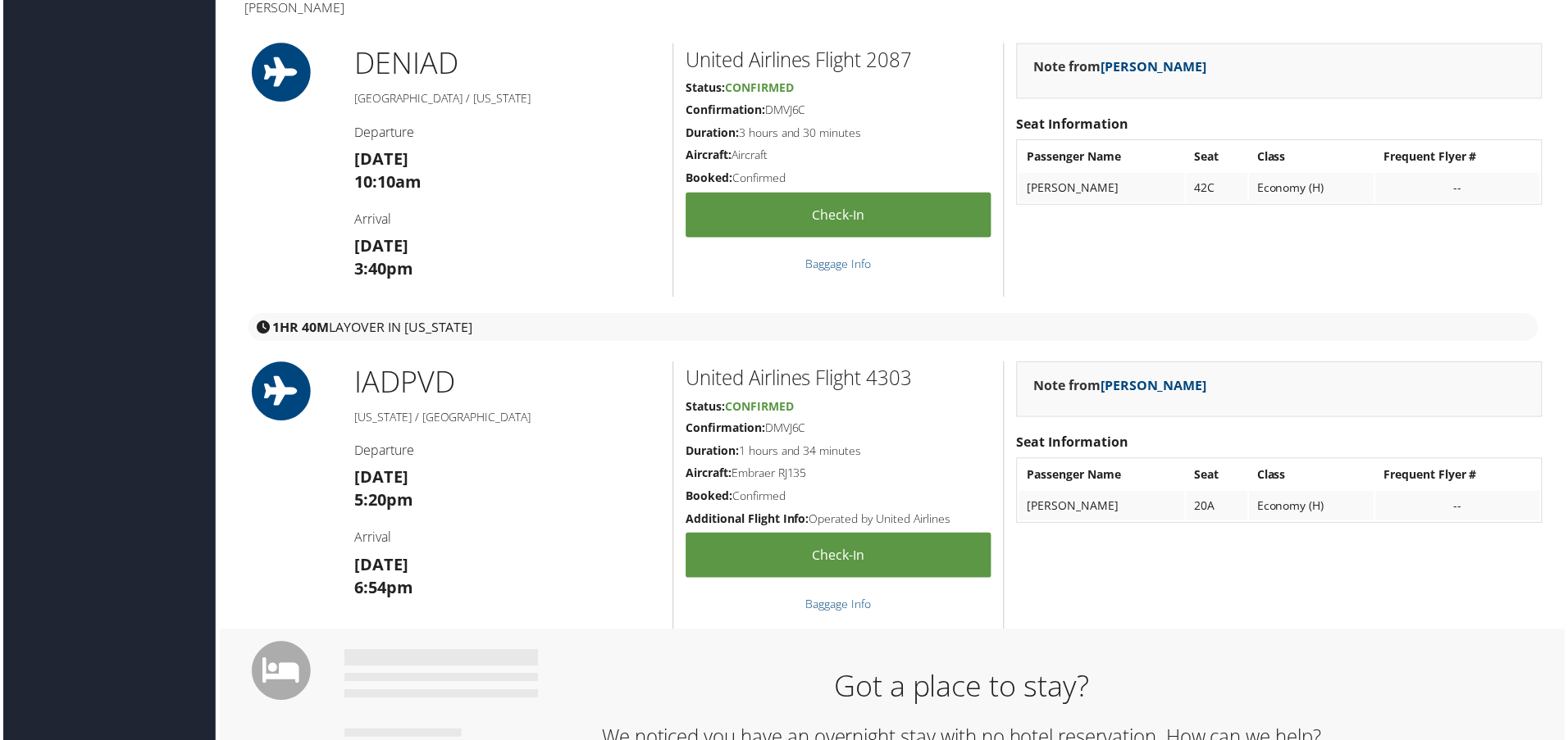
click at [602, 103] on h5 "[GEOGRAPHIC_DATA] / [US_STATE]" at bounding box center [506, 99] width 307 height 17
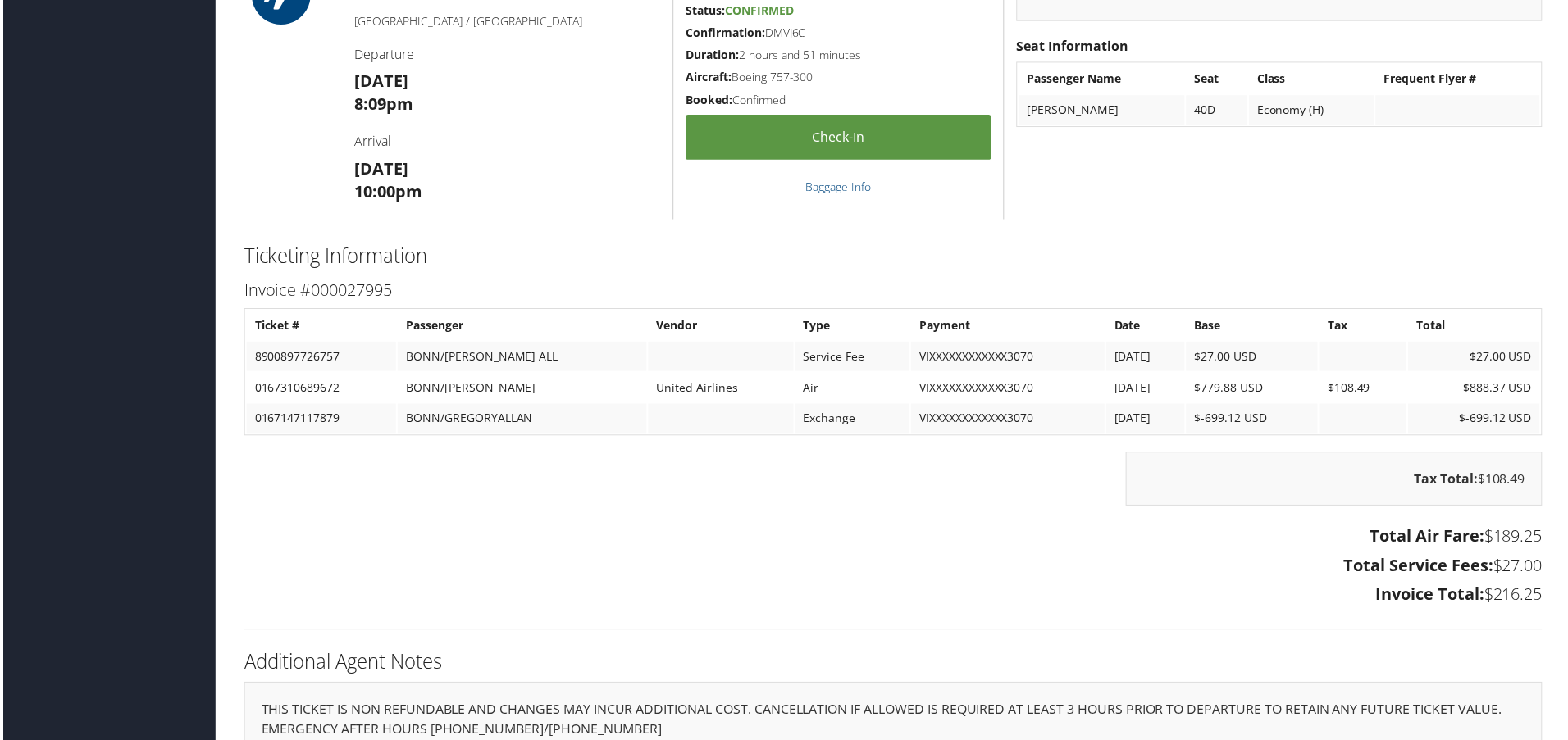
scroll to position [1860, 0]
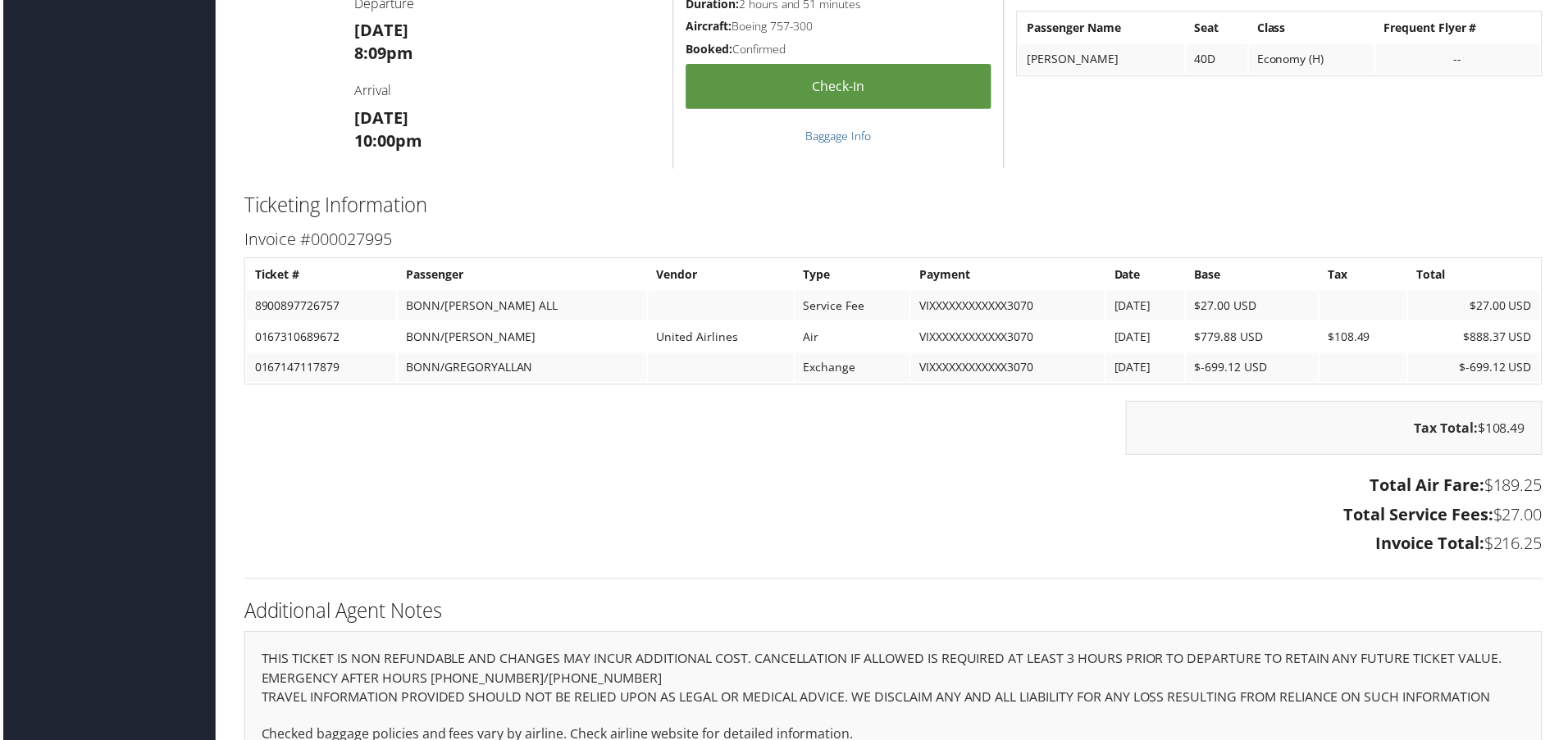
click at [572, 92] on h4 "Arrival" at bounding box center [506, 90] width 307 height 18
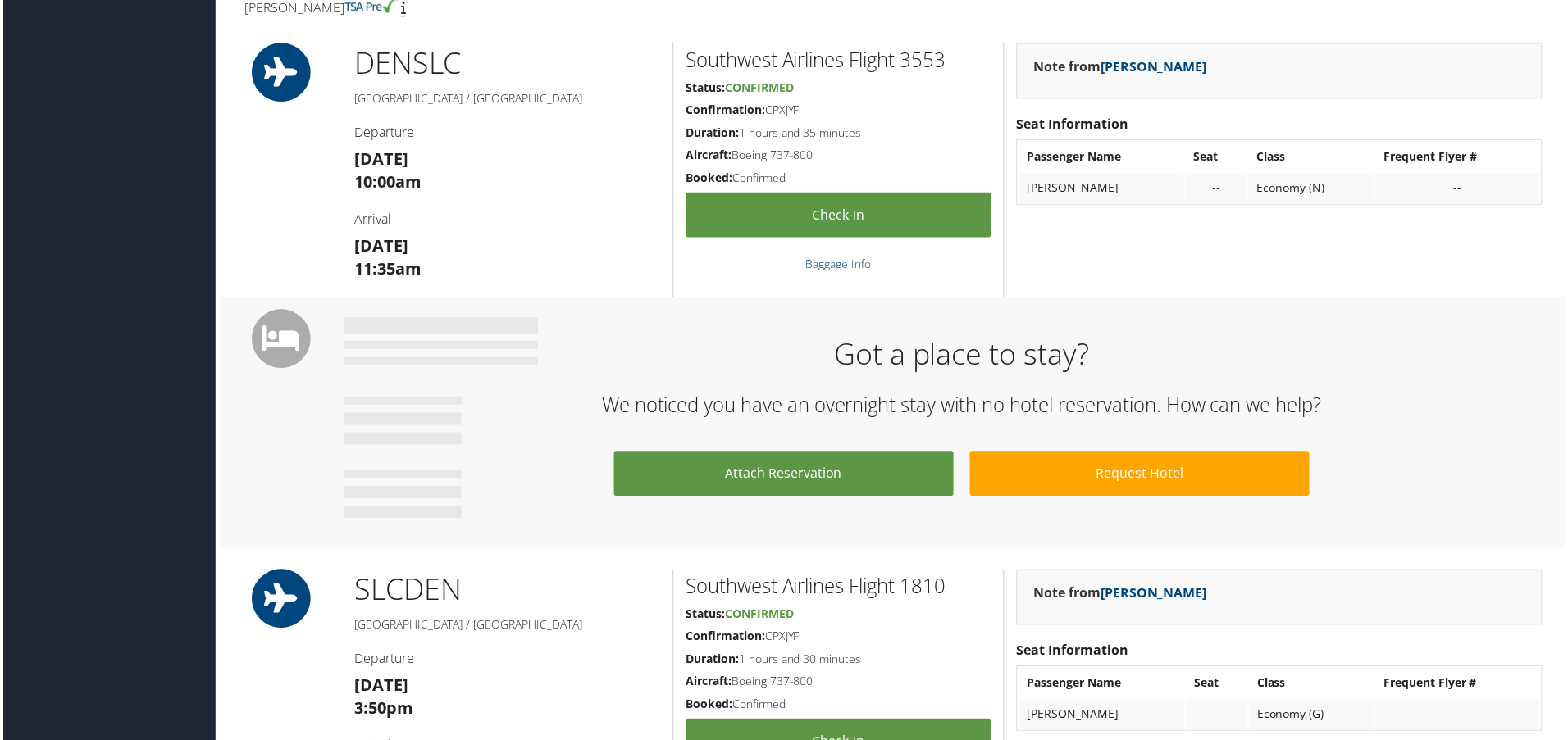
scroll to position [547, 0]
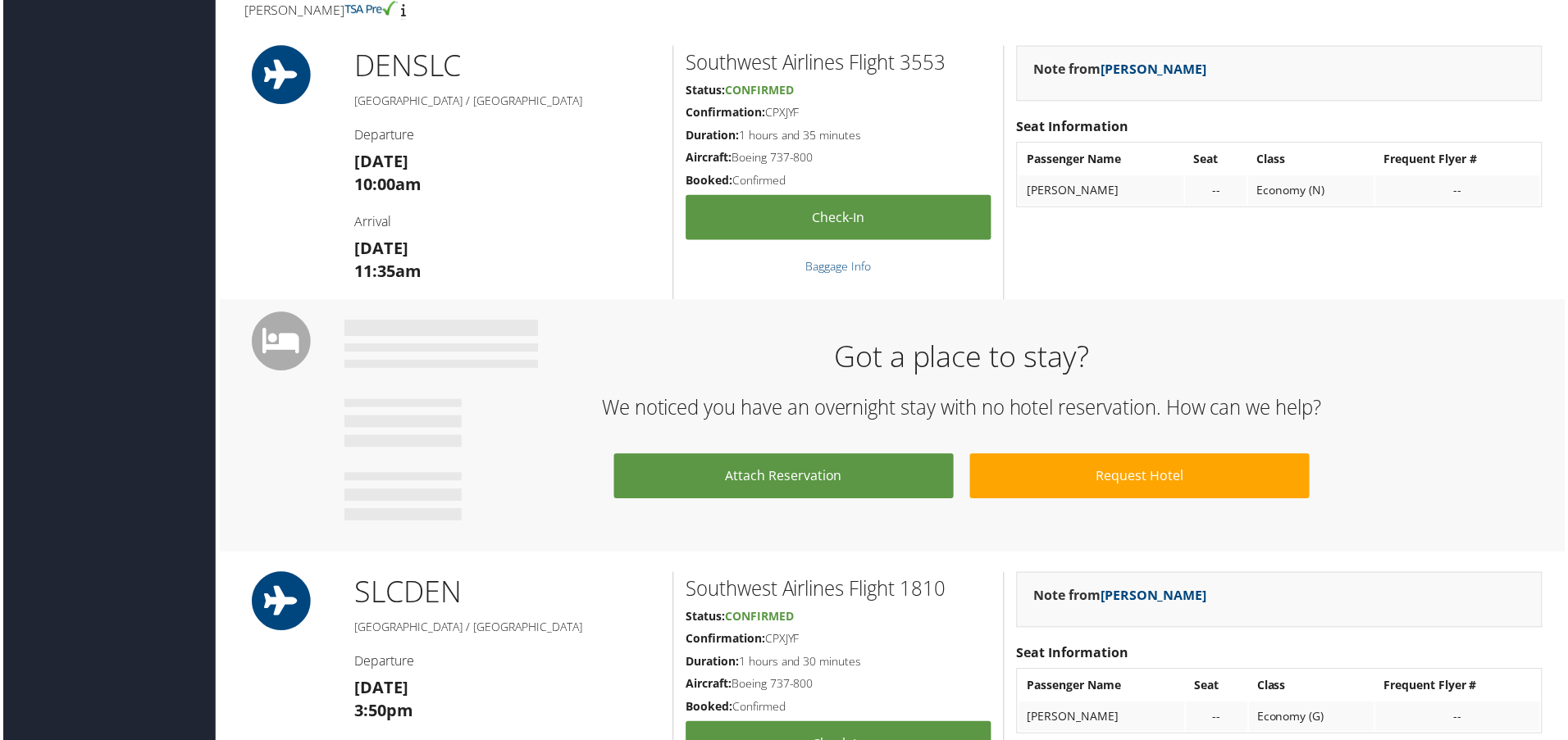
click at [596, 86] on h1 "DEN SLC" at bounding box center [506, 65] width 307 height 41
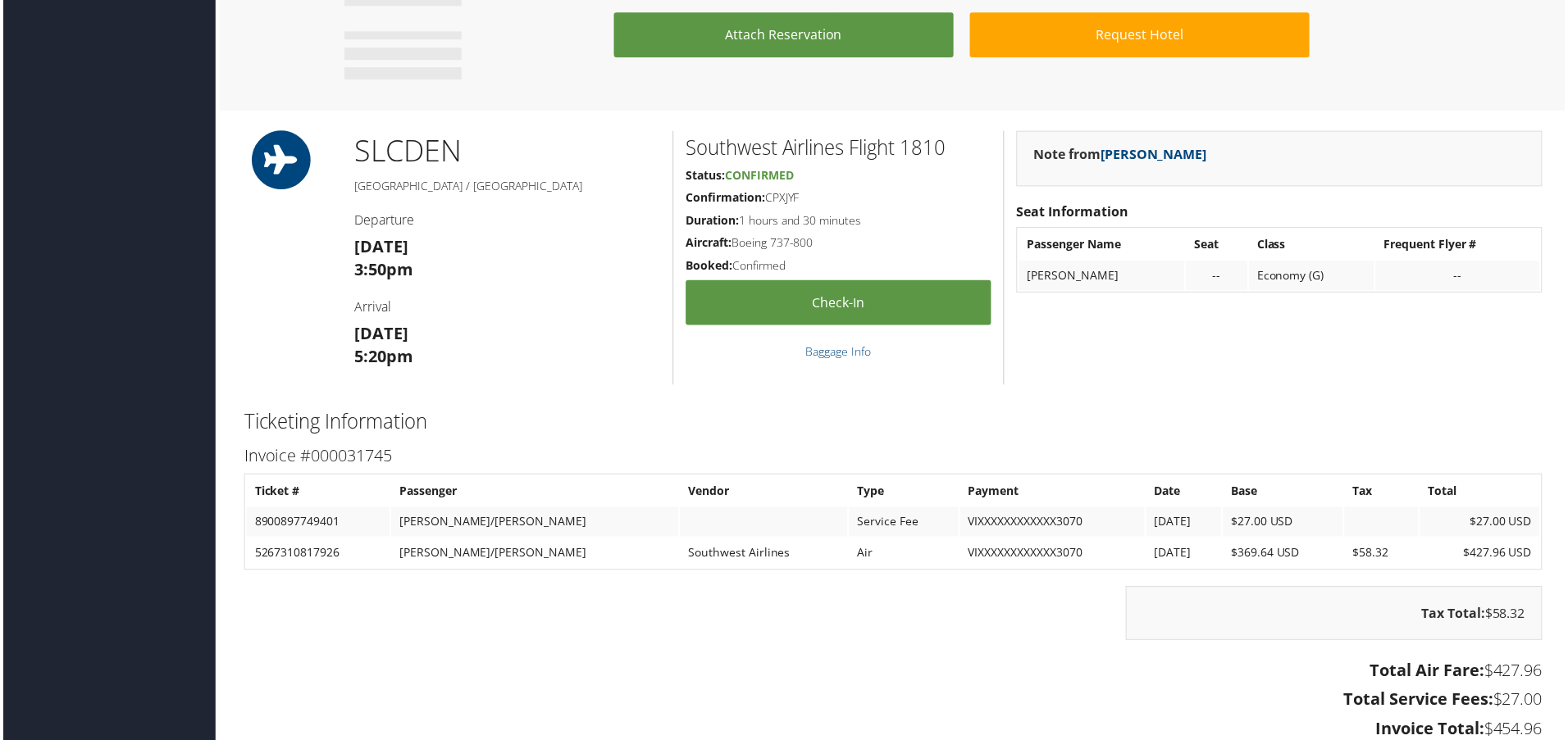
scroll to position [1202, 0]
